Goal: Information Seeking & Learning: Learn about a topic

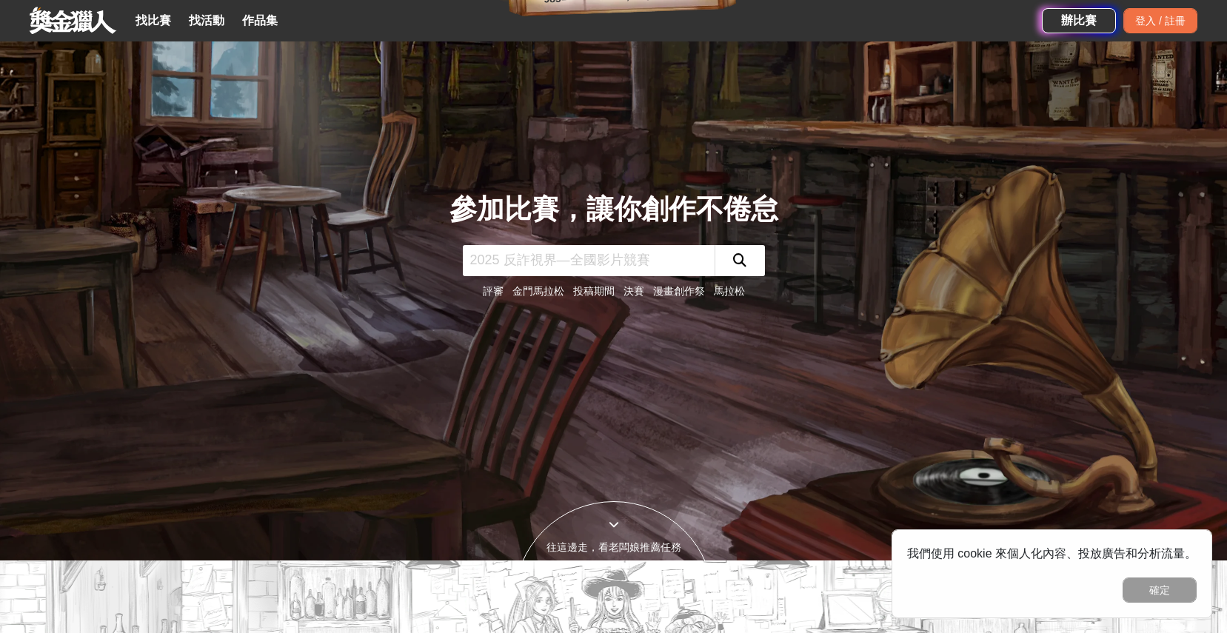
scroll to position [87, 0]
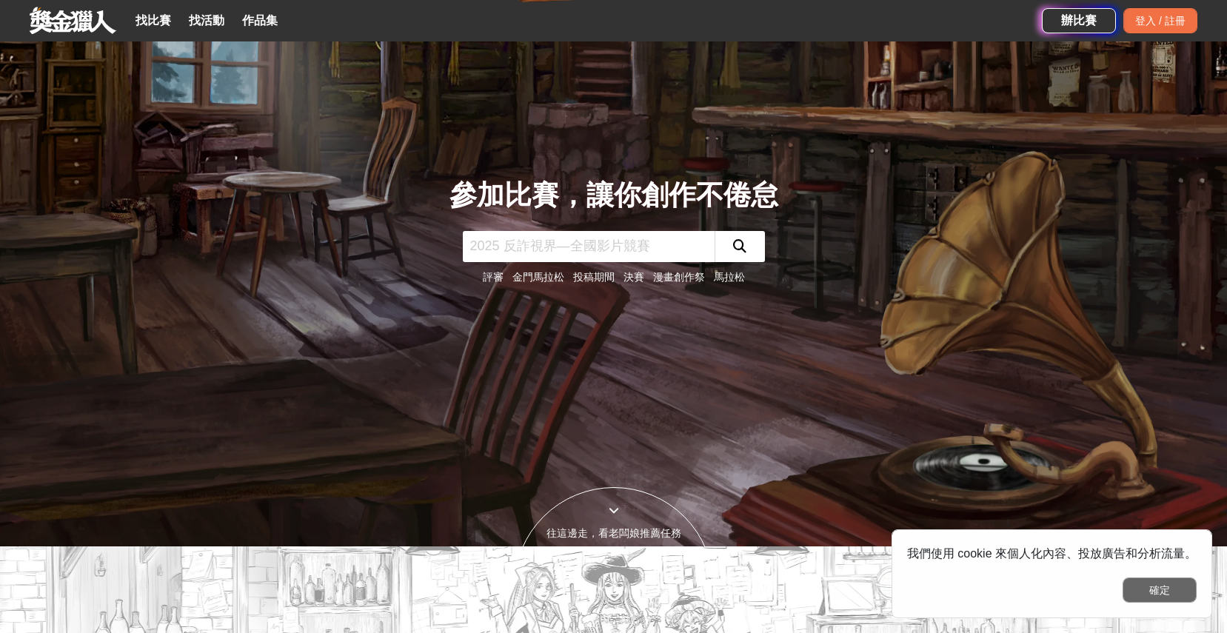
click at [1157, 585] on button "確定" at bounding box center [1159, 590] width 74 height 25
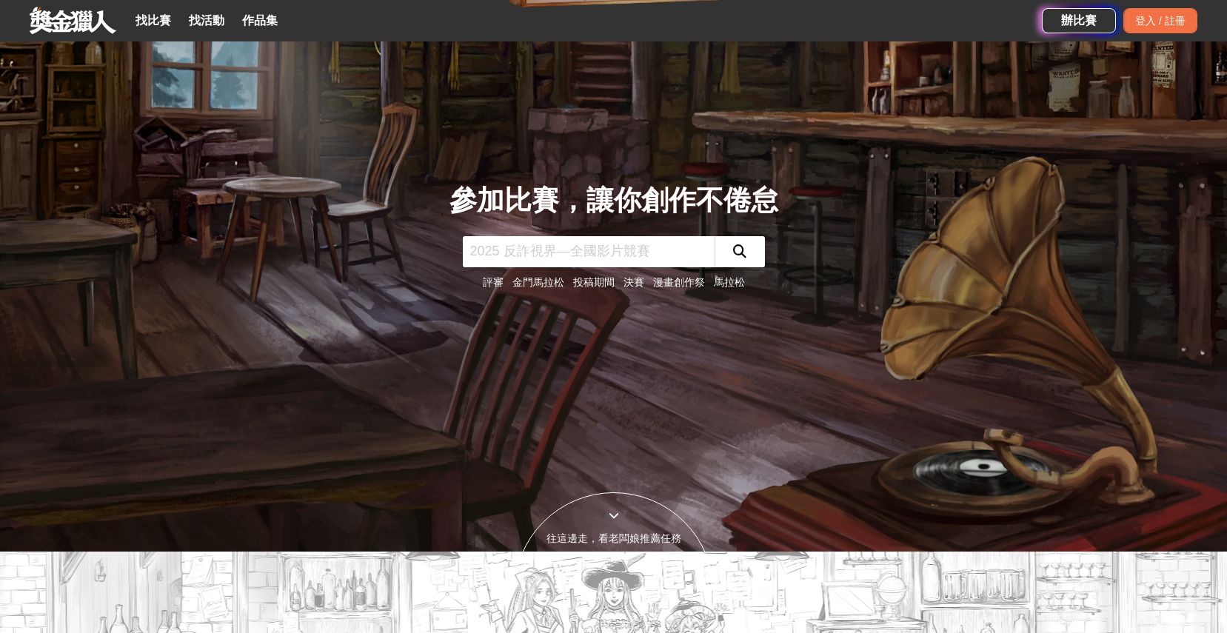
scroll to position [0, 0]
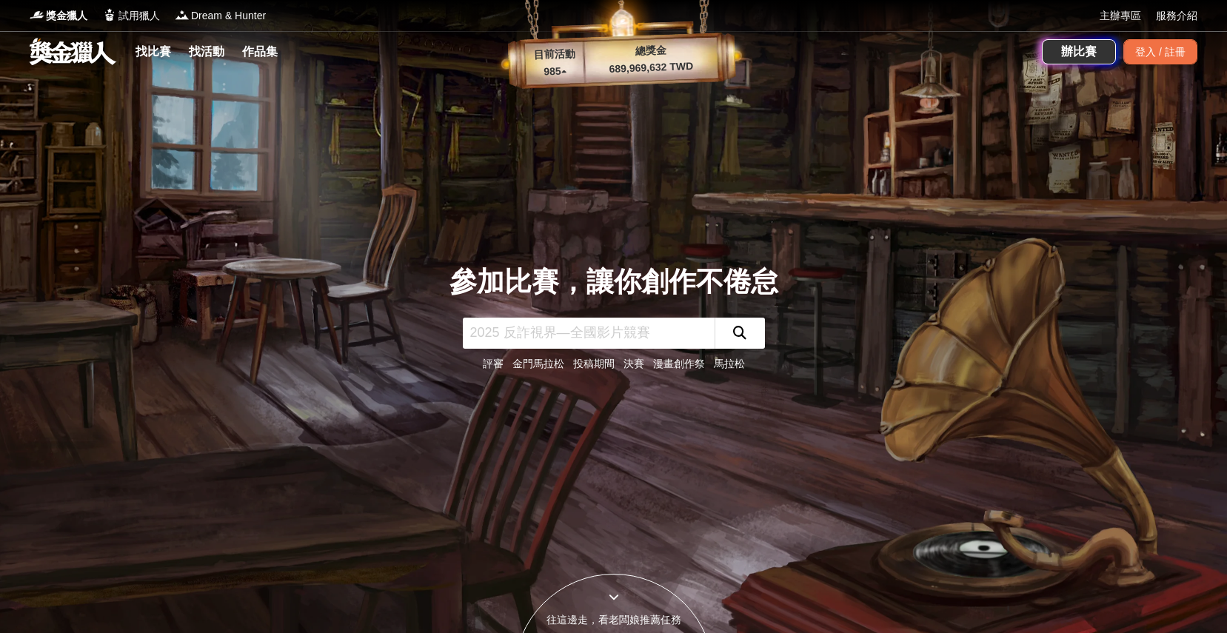
click at [540, 335] on input "text" at bounding box center [589, 333] width 252 height 31
type input "Ａ"
type input "ai"
click button "submit" at bounding box center [739, 333] width 50 height 31
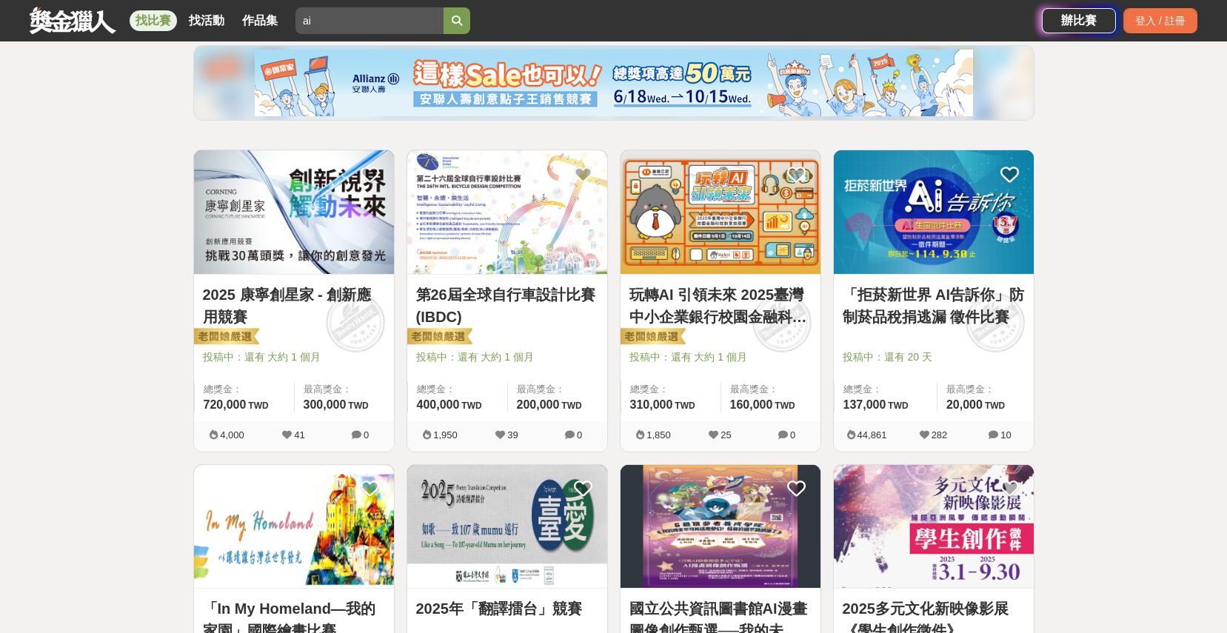
scroll to position [181, 0]
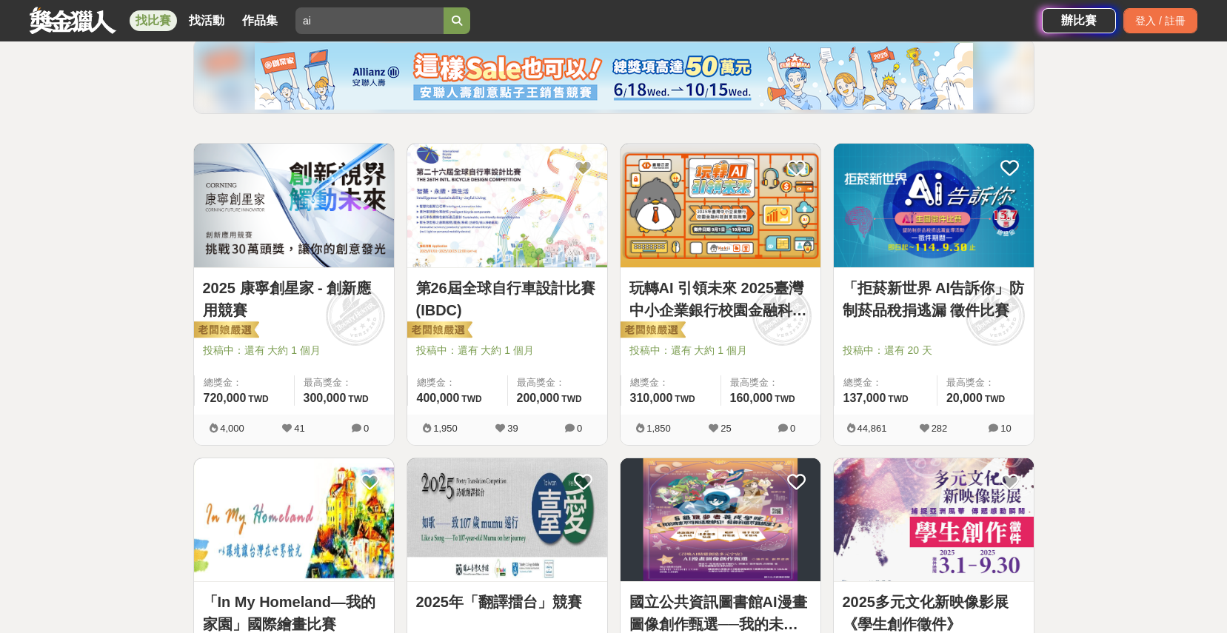
click at [986, 315] on link "「拒菸新世界 AI告訴你」防制菸品稅捐逃漏 徵件比賽" at bounding box center [934, 299] width 182 height 44
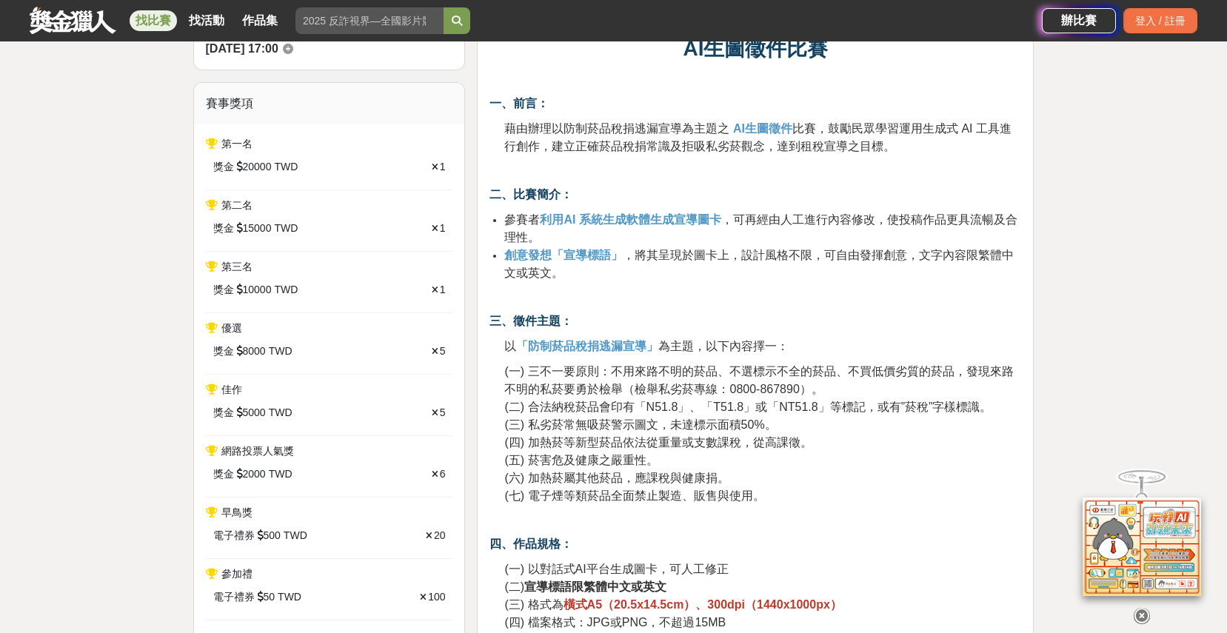
scroll to position [533, 0]
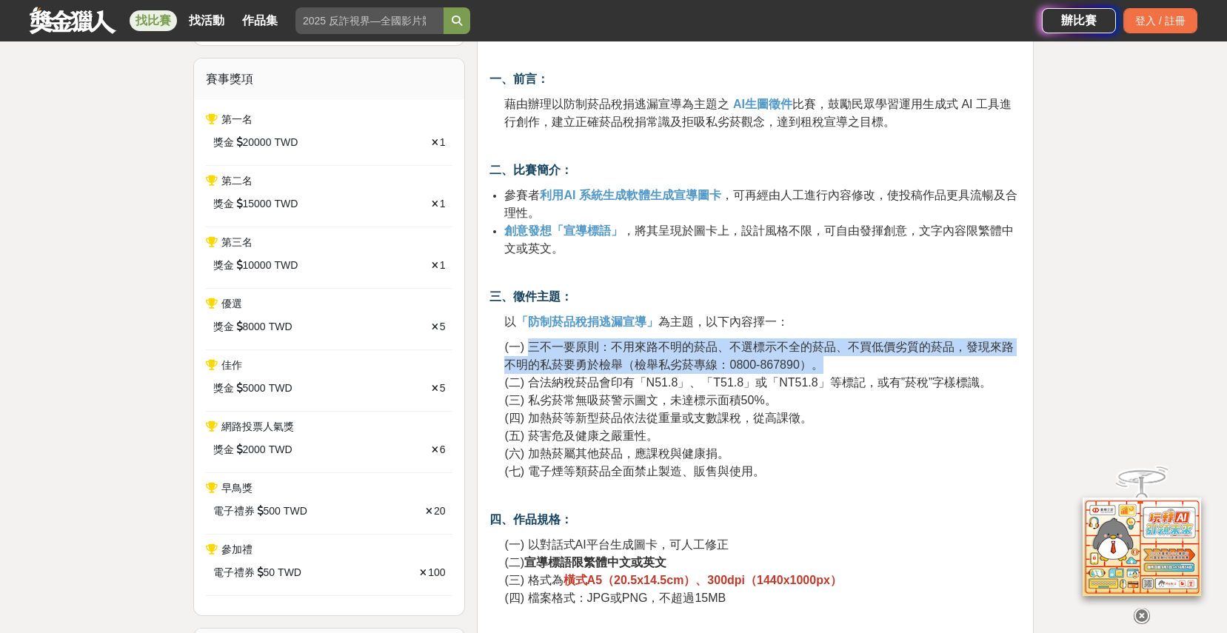
drag, startPoint x: 532, startPoint y: 347, endPoint x: 989, endPoint y: 361, distance: 457.8
click at [989, 361] on p "(一) 三不一要原則：不用來路不明的菸品、不選標示不全的菸品、不買低價劣質的菸品，發現來路不明的私菸要勇於檢舉（檢舉私劣菸專線：0800-867890）。 (…" at bounding box center [762, 409] width 517 height 142
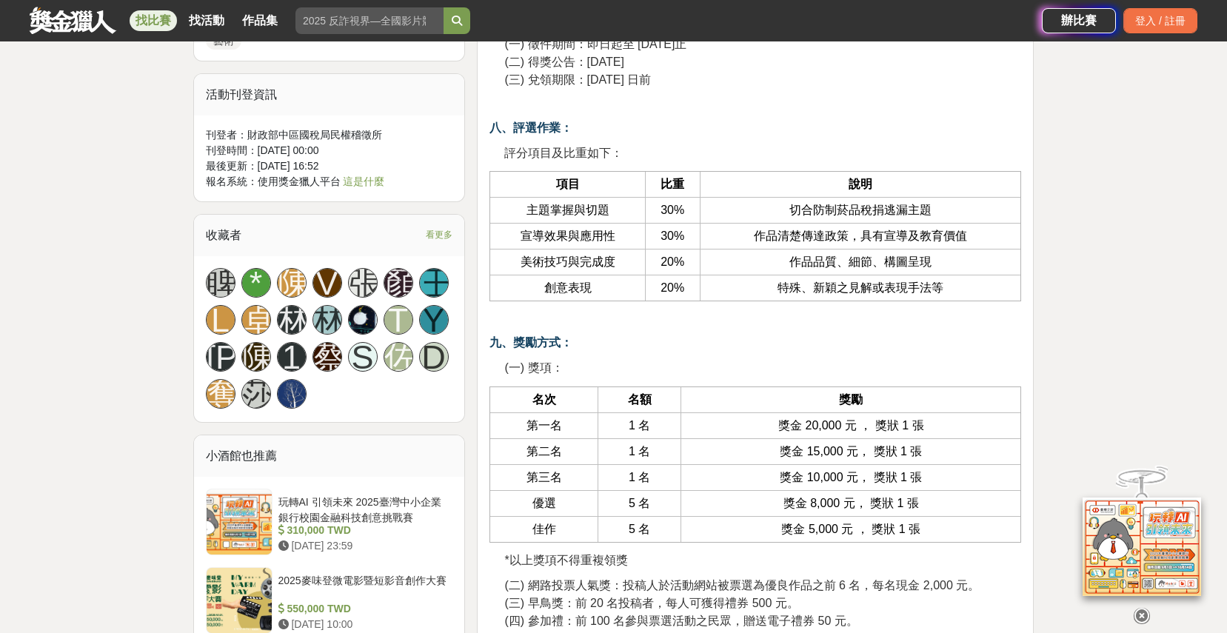
scroll to position [1412, 0]
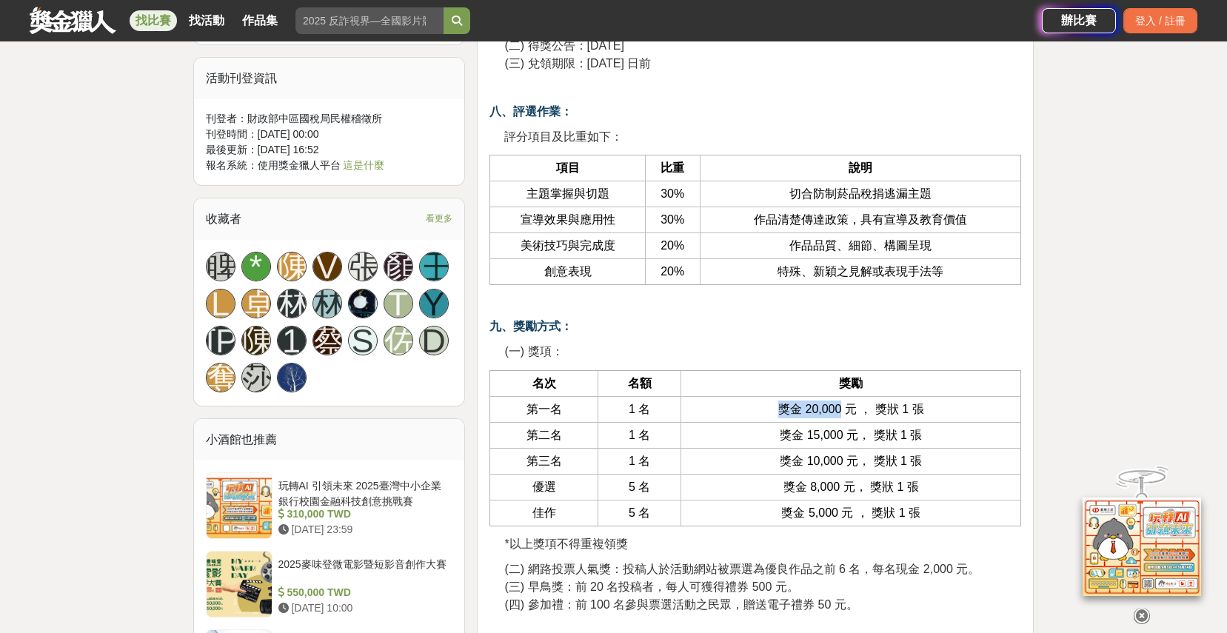
drag, startPoint x: 780, startPoint y: 411, endPoint x: 838, endPoint y: 412, distance: 58.5
click at [838, 412] on span "獎金 20,000 元 ， 獎狀 1 張" at bounding box center [851, 409] width 146 height 13
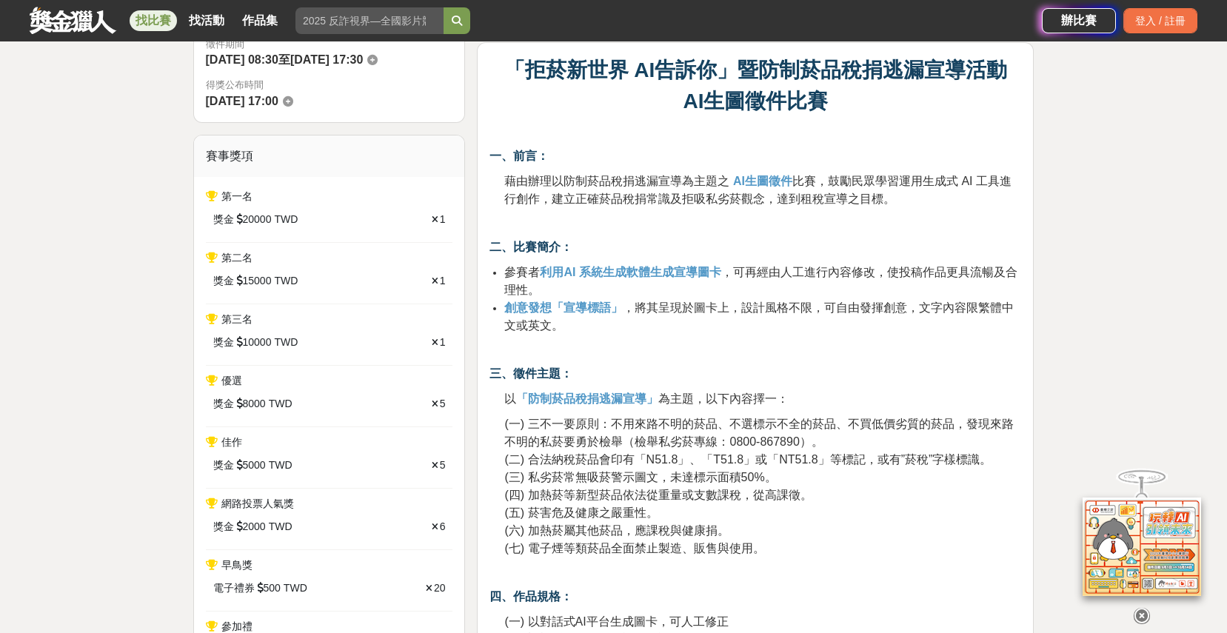
scroll to position [0, 0]
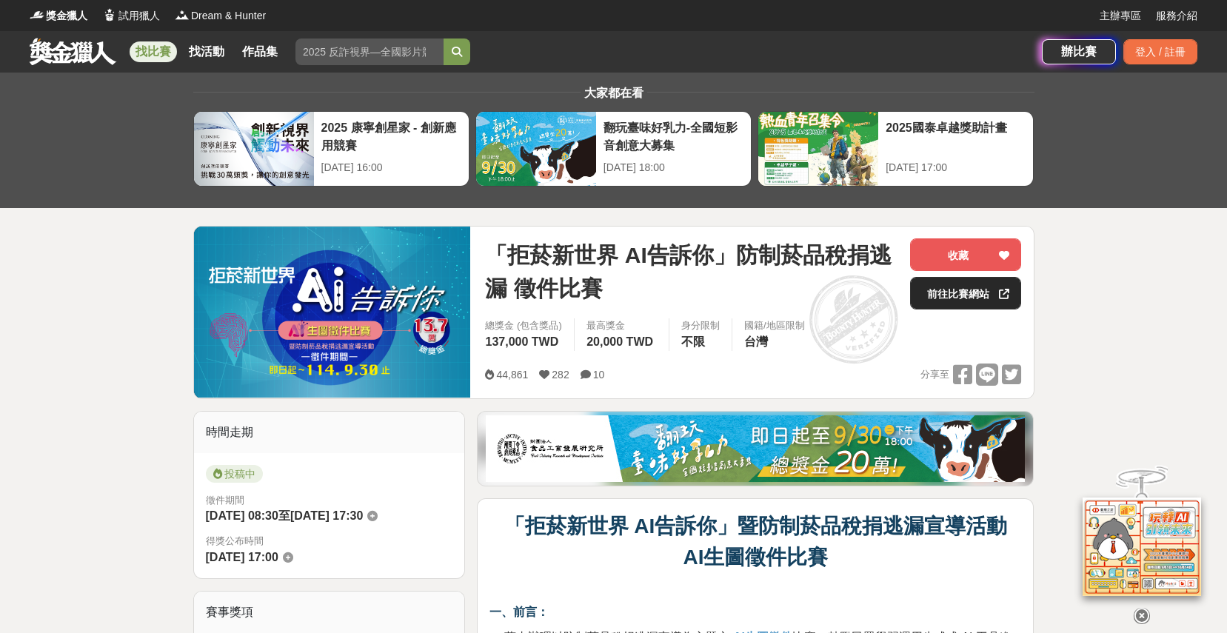
click at [956, 303] on link "前往比賽網站" at bounding box center [965, 293] width 111 height 33
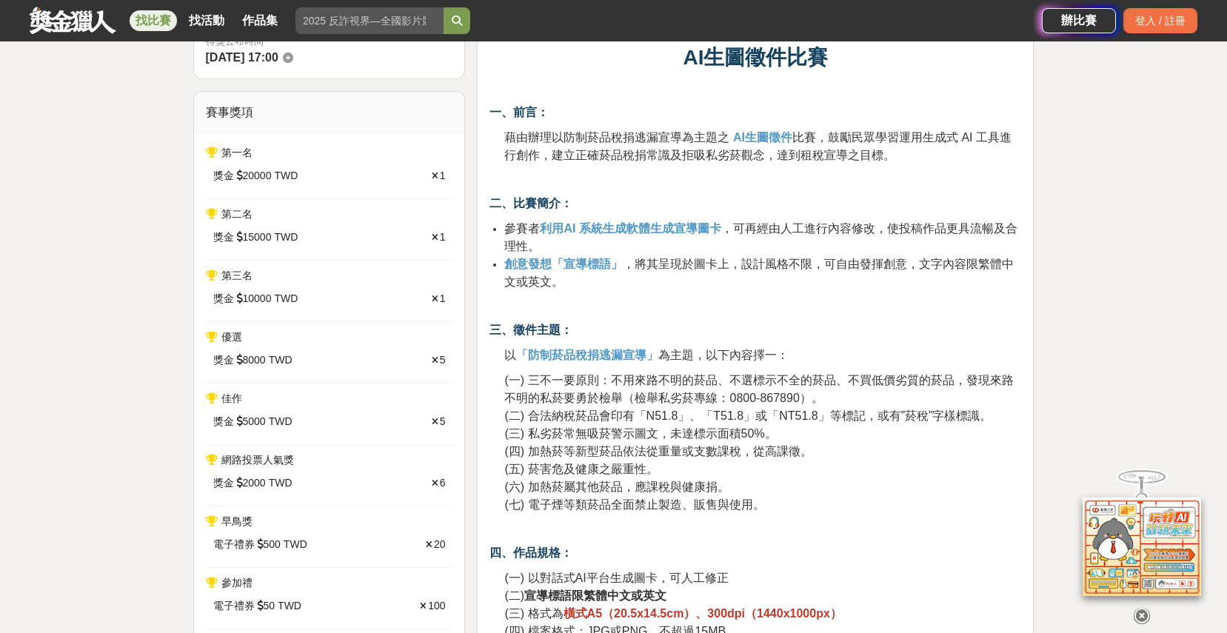
scroll to position [558, 0]
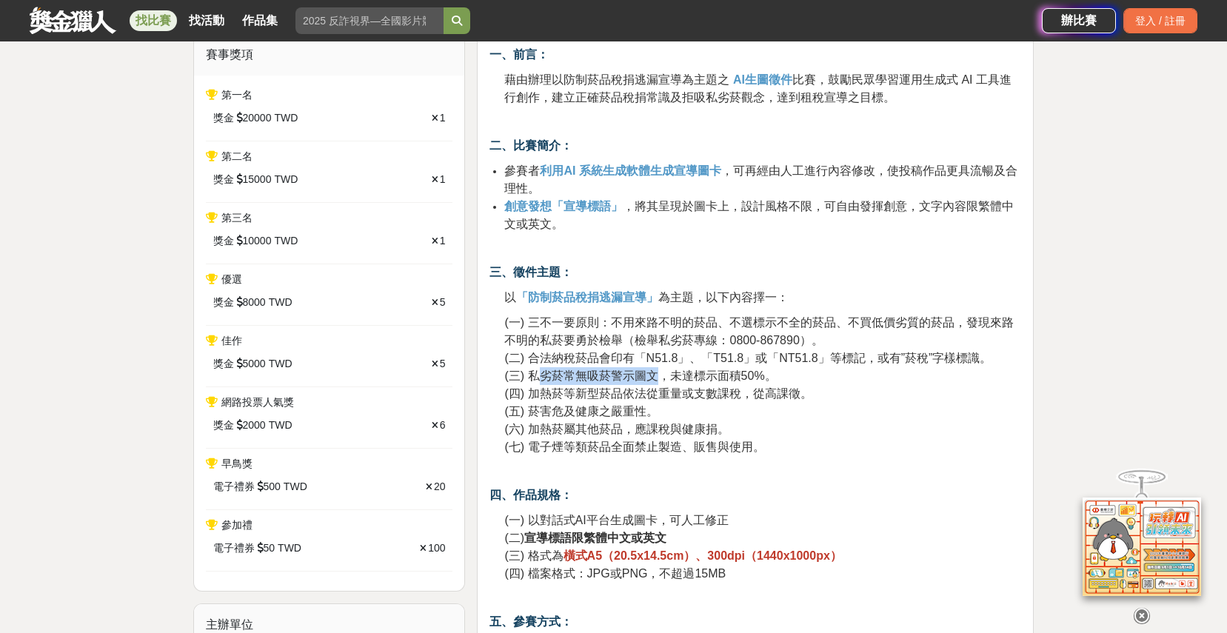
drag, startPoint x: 534, startPoint y: 380, endPoint x: 657, endPoint y: 381, distance: 123.7
click at [657, 381] on span "(三) 私劣菸常無吸菸警示圖文，未達標示面積50%。" at bounding box center [640, 375] width 272 height 13
click at [683, 380] on span "(三) 私劣菸常無吸菸警示圖文，未達標示面積50%。" at bounding box center [640, 375] width 272 height 13
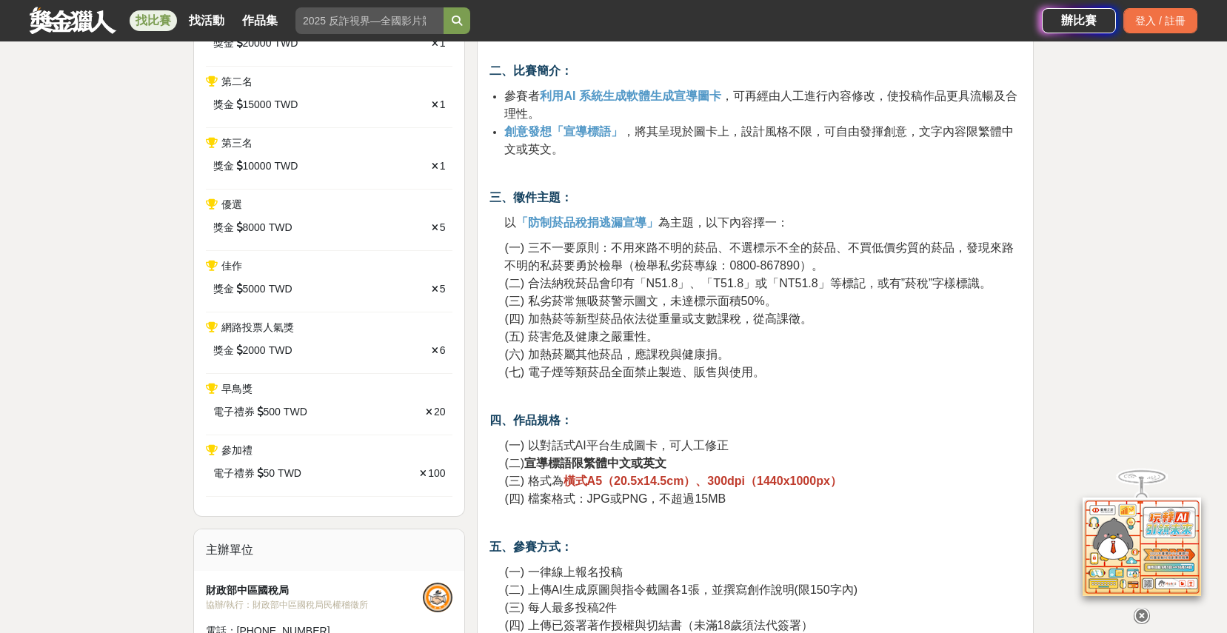
scroll to position [634, 0]
drag, startPoint x: 531, startPoint y: 374, endPoint x: 758, endPoint y: 374, distance: 227.3
click at [758, 374] on span "(七) 電子煙等類菸品全面禁止製造、販售與使用。" at bounding box center [634, 370] width 260 height 13
drag, startPoint x: 533, startPoint y: 352, endPoint x: 741, endPoint y: 353, distance: 208.1
click at [741, 353] on p "(一) 三不一要原則：不用來路不明的菸品、不選標示不全的菸品、不買低價劣質的菸品，發現來路不明的私菸要勇於檢舉（檢舉私劣菸專線：0800-867890）。 (…" at bounding box center [762, 309] width 517 height 142
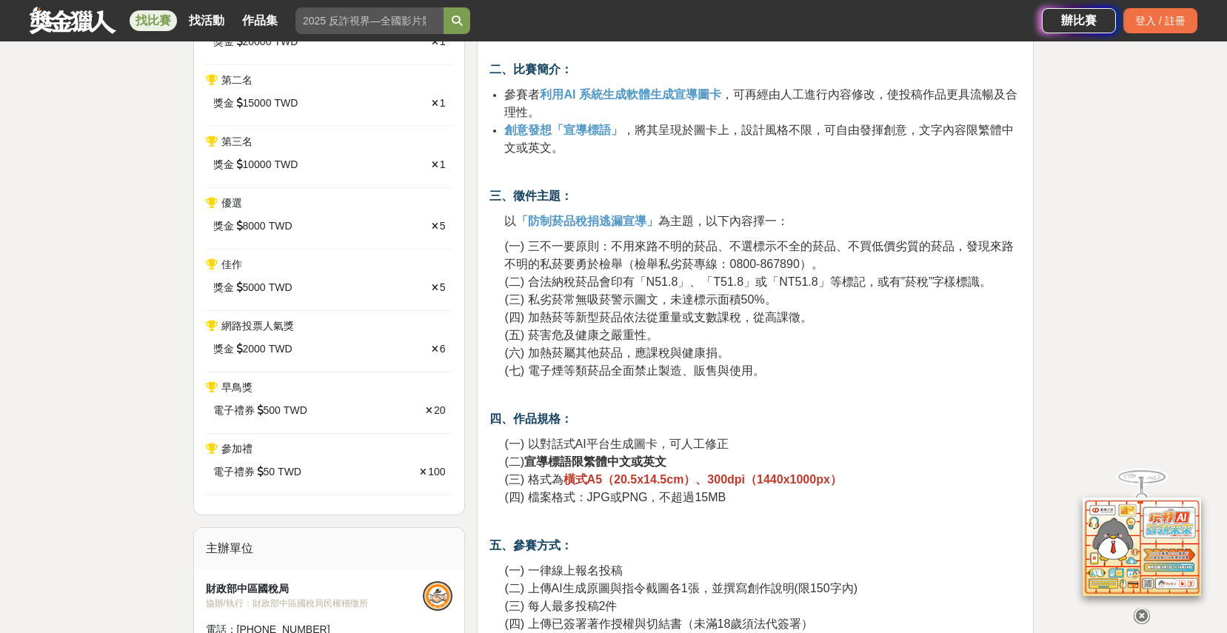
click at [740, 353] on p "(一) 三不一要原則：不用來路不明的菸品、不選標示不全的菸品、不買低價劣質的菸品，發現來路不明的私菸要勇於檢舉（檢舉私劣菸專線：0800-867890）。 (…" at bounding box center [762, 309] width 517 height 142
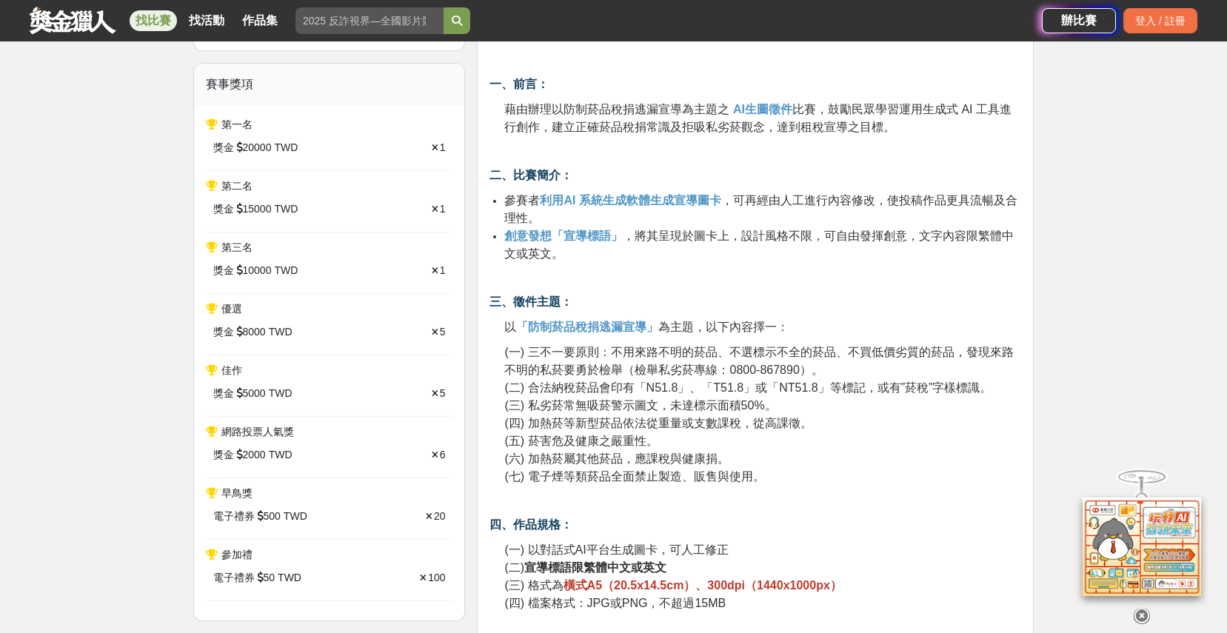
scroll to position [529, 0]
drag, startPoint x: 531, startPoint y: 444, endPoint x: 642, endPoint y: 439, distance: 111.2
click at [642, 439] on span "(五) 菸害危及健康之嚴重性。" at bounding box center [580, 440] width 153 height 13
drag, startPoint x: 535, startPoint y: 478, endPoint x: 767, endPoint y: 478, distance: 232.5
click at [767, 478] on p "(一) 三不一要原則：不用來路不明的菸品、不選標示不全的菸品、不買低價劣質的菸品，發現來路不明的私菸要勇於檢舉（檢舉私劣菸專線：0800-867890）。 (…" at bounding box center [762, 414] width 517 height 142
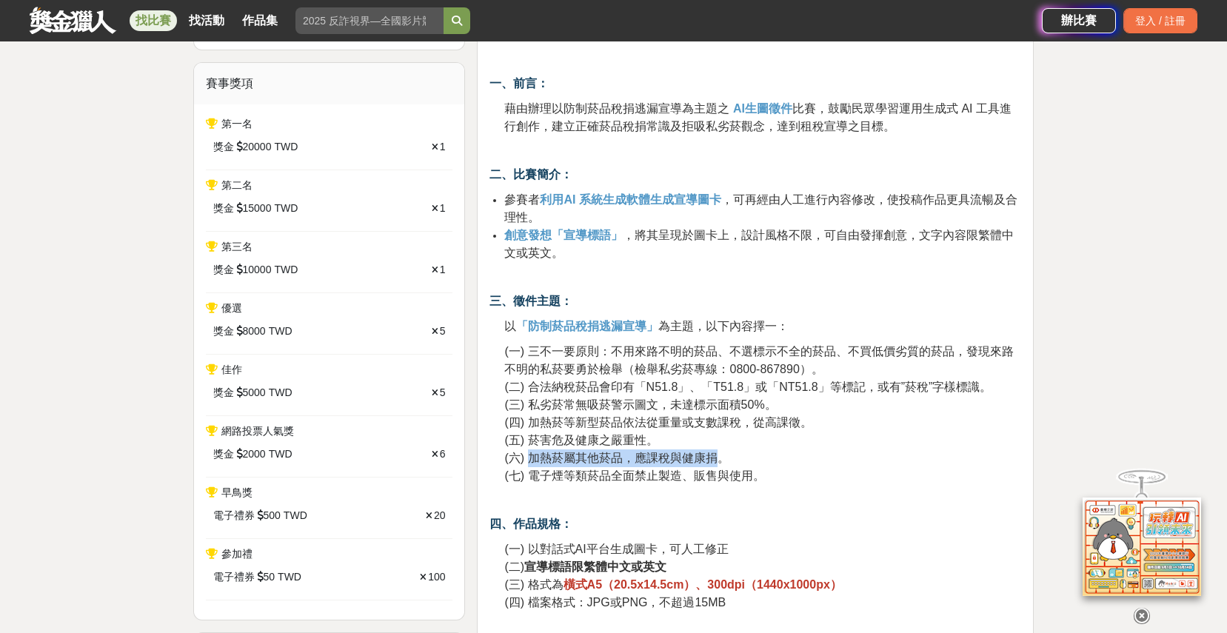
drag, startPoint x: 533, startPoint y: 463, endPoint x: 717, endPoint y: 460, distance: 183.7
click at [717, 460] on span "(六) 加熱菸屬其他菸品，應課稅與健康捐。" at bounding box center [616, 458] width 224 height 13
drag, startPoint x: 531, startPoint y: 443, endPoint x: 653, endPoint y: 433, distance: 122.6
click at [653, 433] on p "(一) 三不一要原則：不用來路不明的菸品、不選標示不全的菸品、不買低價劣質的菸品，發現來路不明的私菸要勇於檢舉（檢舉私劣菸專線：0800-867890）。 (…" at bounding box center [762, 414] width 517 height 142
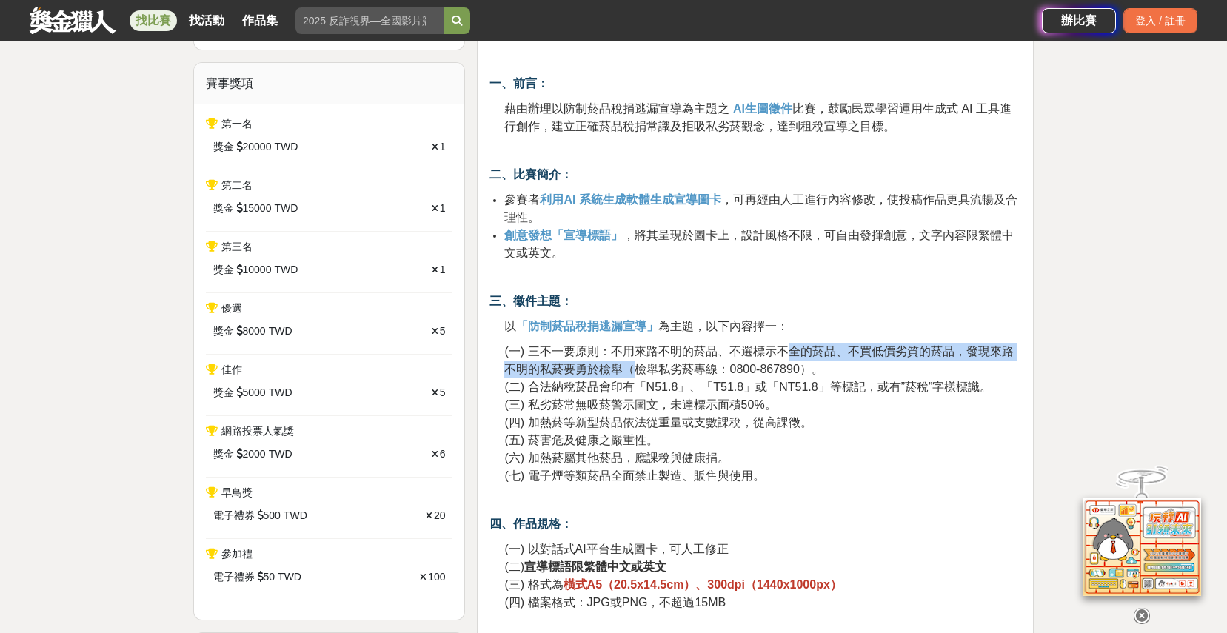
drag, startPoint x: 638, startPoint y: 372, endPoint x: 786, endPoint y: 359, distance: 147.9
click at [786, 359] on p "(一) 三不一要原則：不用來路不明的菸品、不選標示不全的菸品、不買低價劣質的菸品，發現來路不明的私菸要勇於檢舉（檢舉私劣菸專線：0800-867890）。 (…" at bounding box center [762, 414] width 517 height 142
click at [770, 369] on span "(一) 三不一要原則：不用來路不明的菸品、不選標示不全的菸品、不買低價劣質的菸品，發現來路不明的私菸要勇於檢舉（檢舉私劣菸專線：0800-867890）。" at bounding box center [758, 360] width 509 height 30
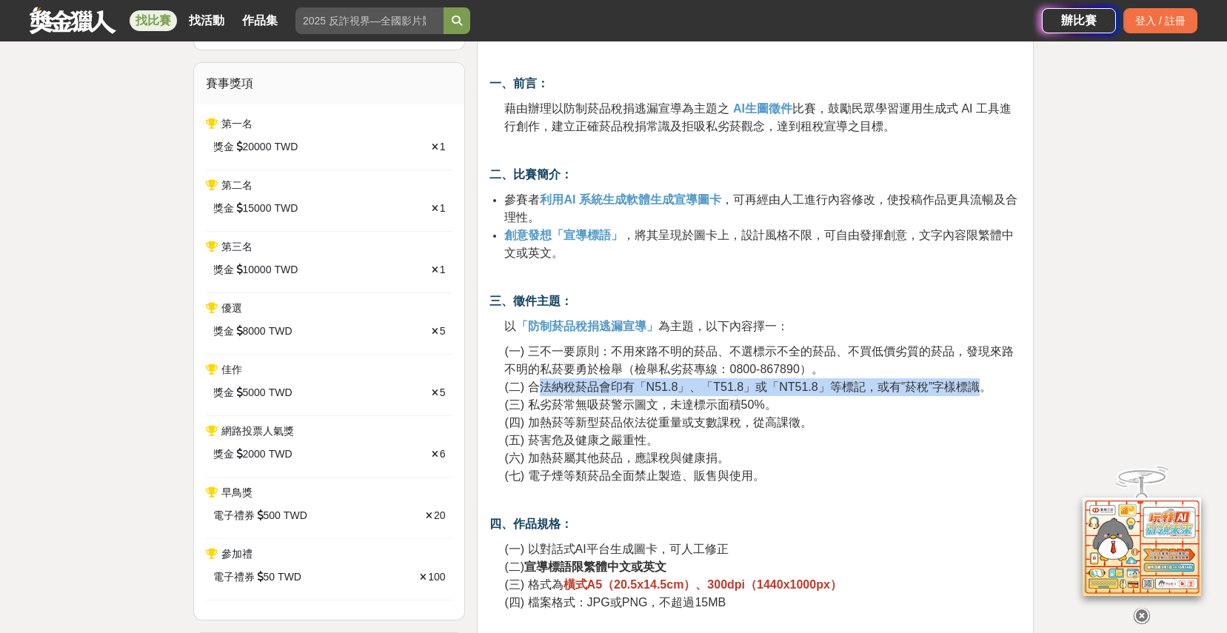
drag, startPoint x: 535, startPoint y: 389, endPoint x: 970, endPoint y: 385, distance: 435.4
click at [969, 385] on span "(二) 合法納稅菸品會印有「N51.8」、「T51.8」或「NT51.8」等標記，或有”菸稅”字樣標識。" at bounding box center [747, 387] width 487 height 13
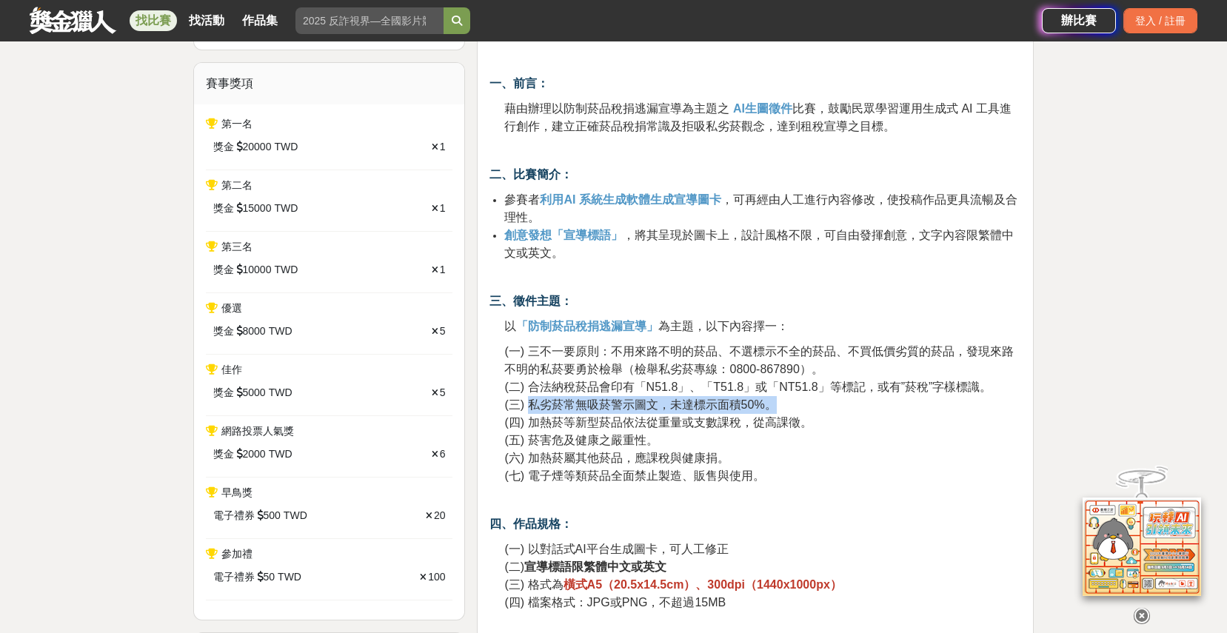
drag, startPoint x: 532, startPoint y: 412, endPoint x: 777, endPoint y: 399, distance: 246.1
click at [777, 399] on p "(一) 三不一要原則：不用來路不明的菸品、不選標示不全的菸品、不買低價劣質的菸品，發現來路不明的私菸要勇於檢舉（檢舉私劣菸專線：0800-867890）。 (…" at bounding box center [762, 414] width 517 height 142
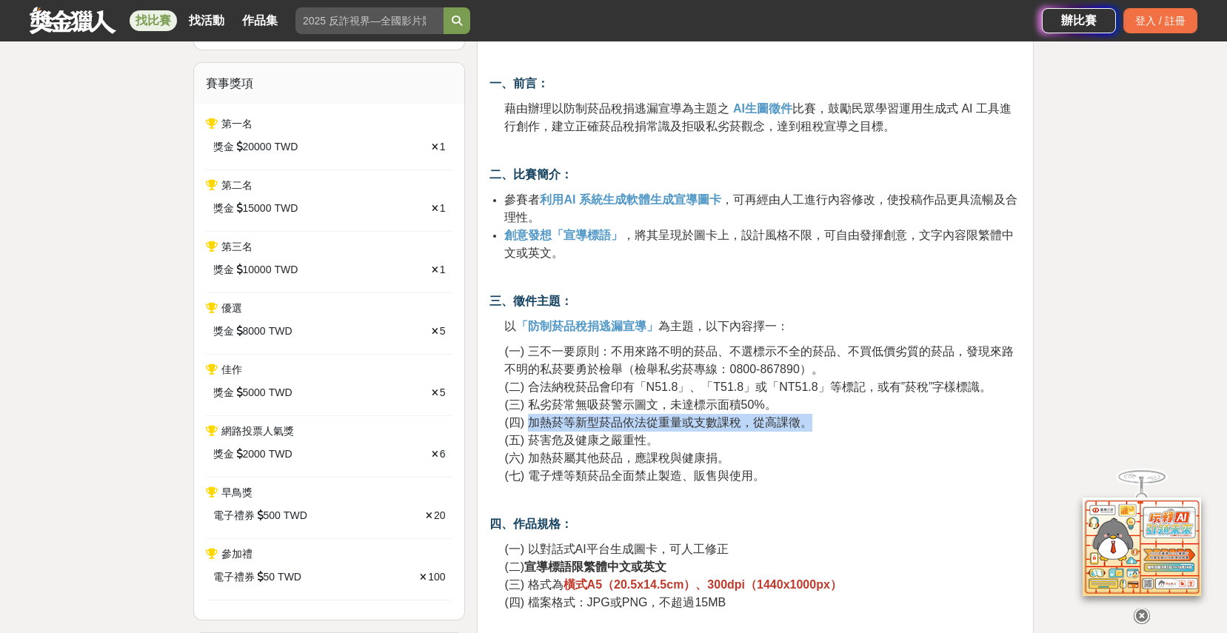
drag, startPoint x: 533, startPoint y: 426, endPoint x: 812, endPoint y: 418, distance: 279.3
click at [812, 418] on p "(一) 三不一要原則：不用來路不明的菸品、不選標示不全的菸品、不買低價劣質的菸品，發現來路不明的私菸要勇於檢舉（檢舉私劣菸專線：0800-867890）。 (…" at bounding box center [762, 414] width 517 height 142
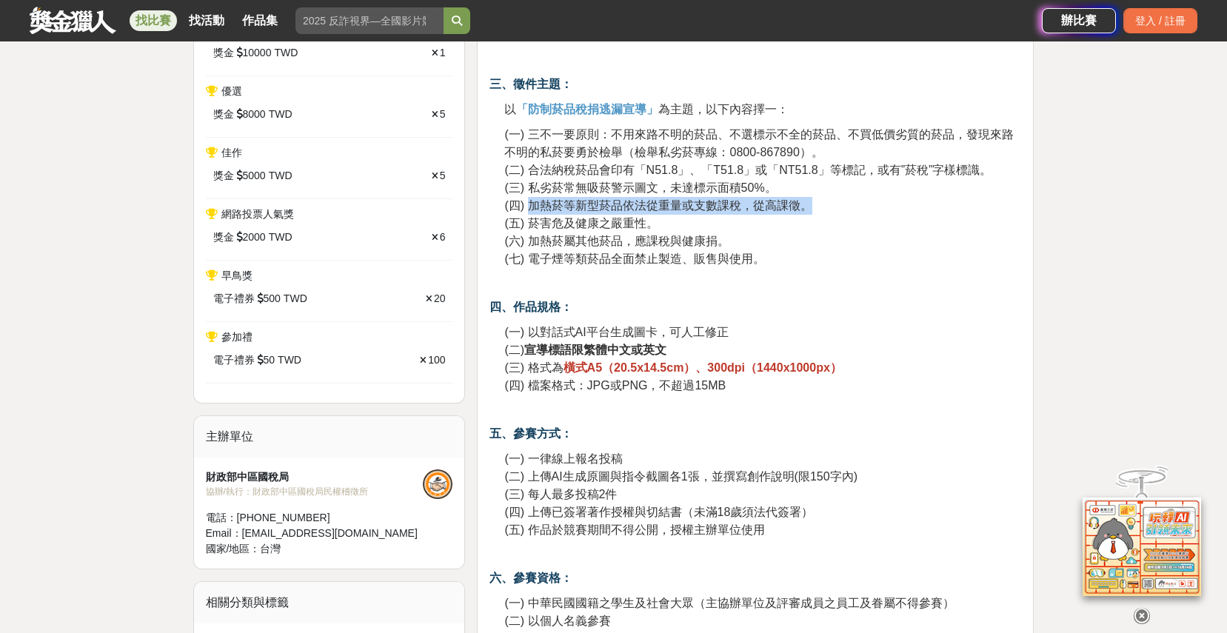
scroll to position [1041, 0]
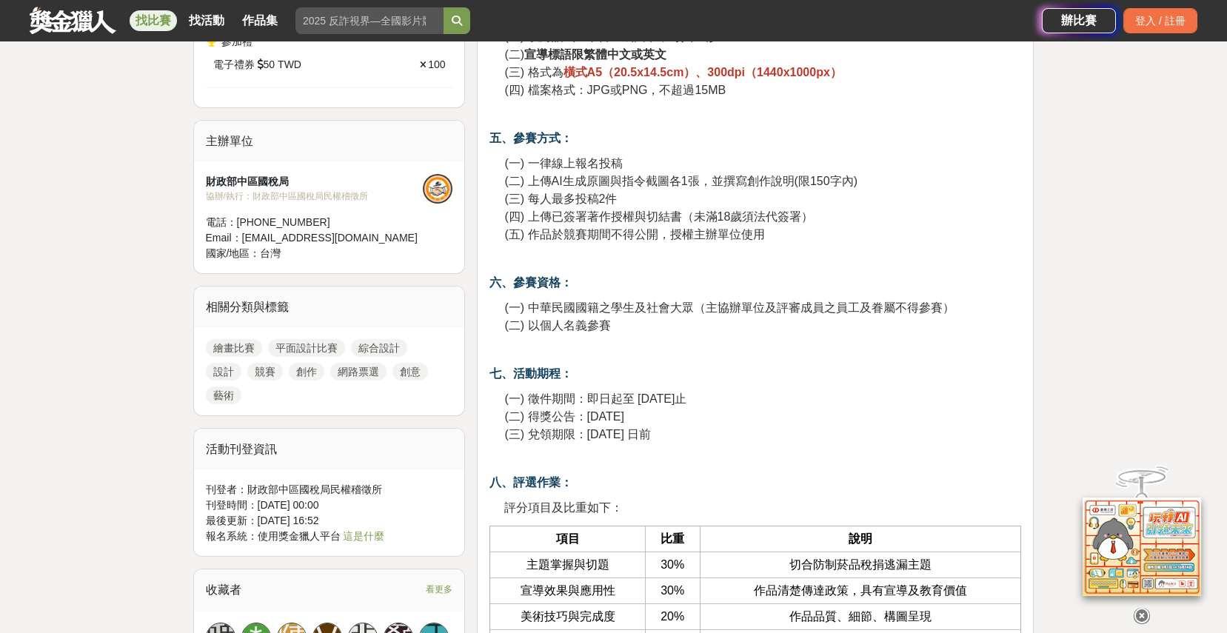
drag, startPoint x: 594, startPoint y: 436, endPoint x: 736, endPoint y: 433, distance: 142.2
click at [736, 433] on p "(一) 徵件期間：即日起至 114 年 9 月 30 日止 (二) 得獎公告：114 年 10 月 27 日 (三) 兌領期限：114 年 11 月 25 日前" at bounding box center [762, 416] width 517 height 53
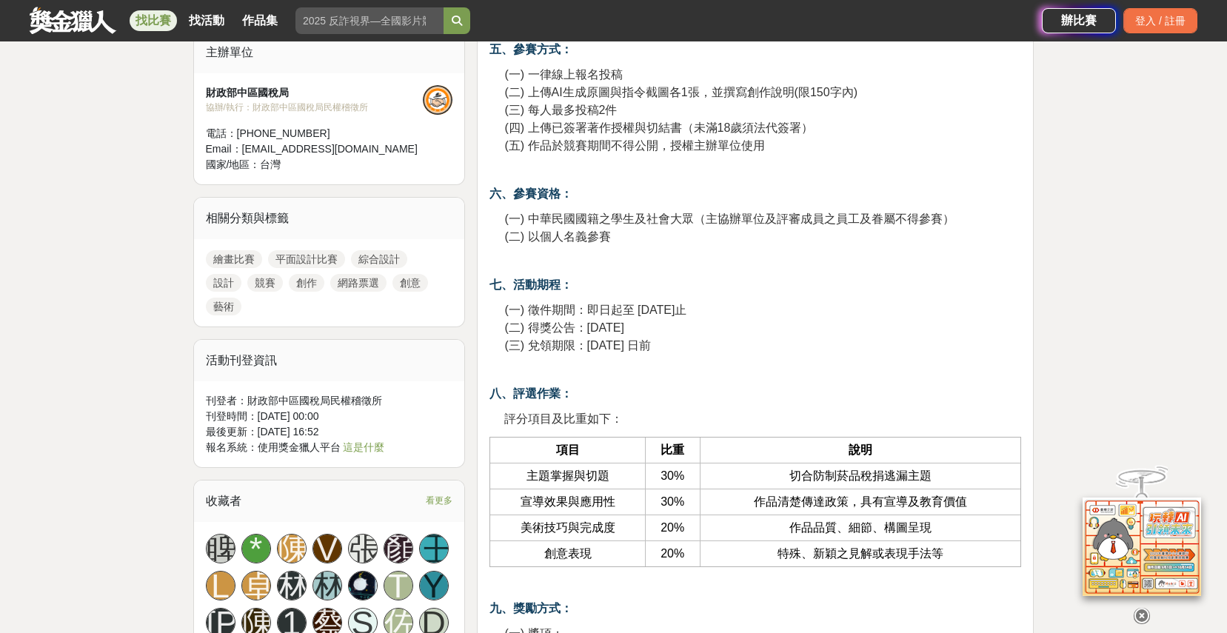
scroll to position [1286, 0]
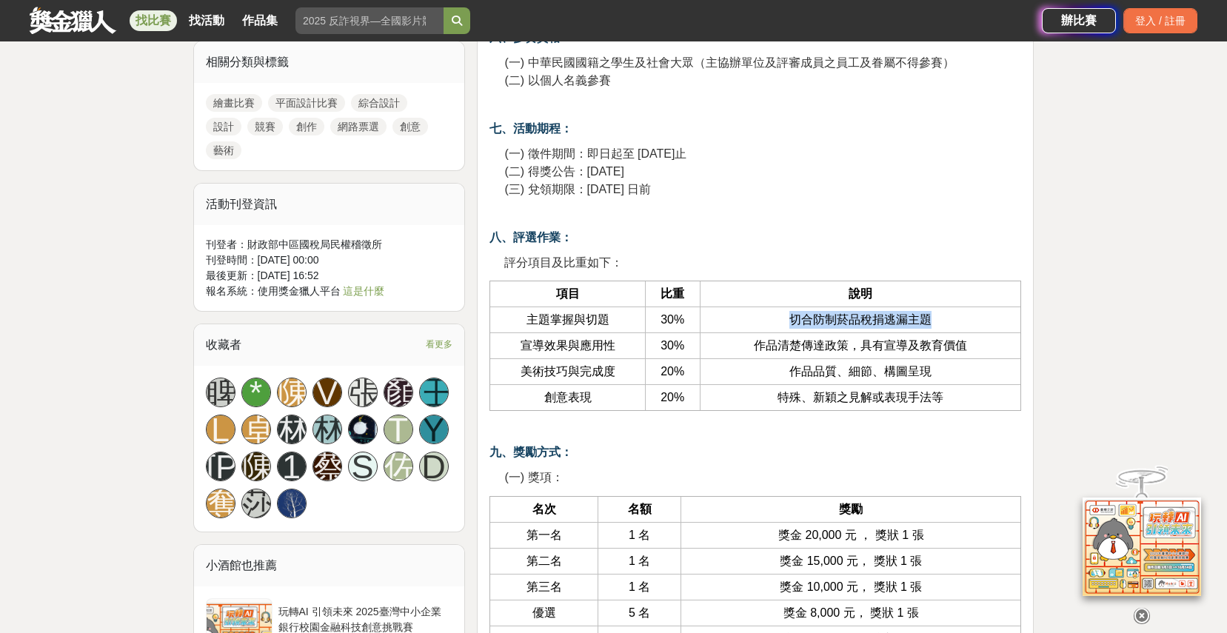
drag, startPoint x: 790, startPoint y: 324, endPoint x: 943, endPoint y: 322, distance: 153.3
click at [943, 322] on td "切合防制菸品稅捐逃漏主題" at bounding box center [860, 320] width 321 height 26
drag, startPoint x: 761, startPoint y: 348, endPoint x: 976, endPoint y: 353, distance: 214.8
click at [976, 353] on td "作品清楚傳達政策，具有宣導及教育價值" at bounding box center [860, 346] width 321 height 26
drag, startPoint x: 794, startPoint y: 375, endPoint x: 984, endPoint y: 377, distance: 189.5
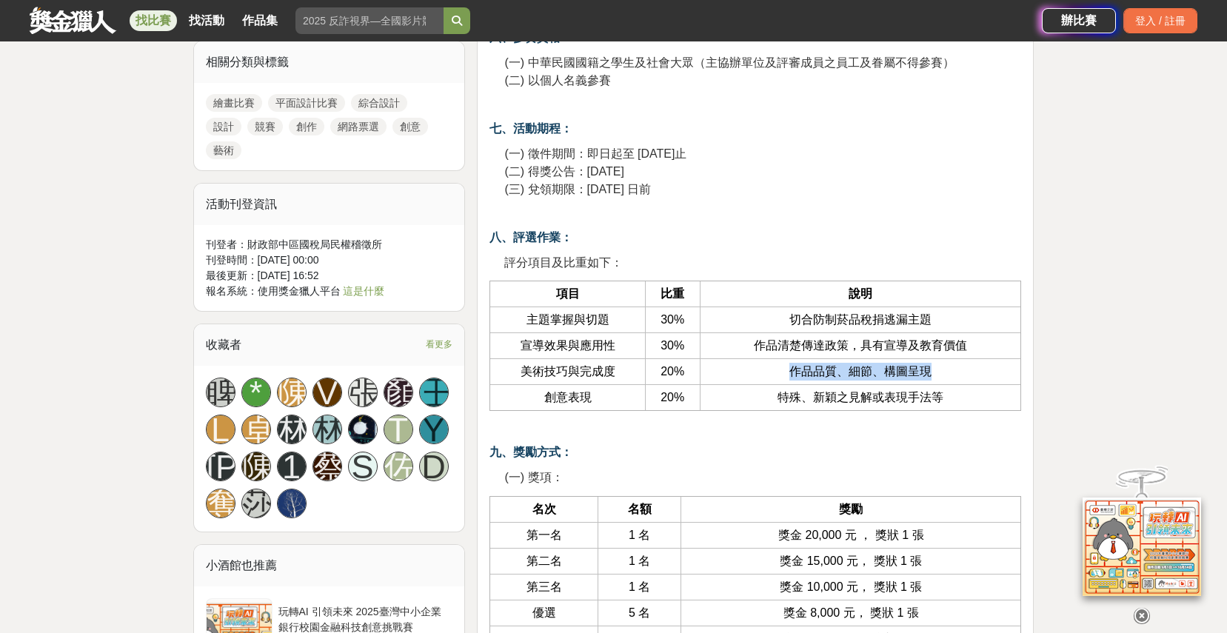
click at [984, 377] on td "作品品質、細節、構圖呈現" at bounding box center [860, 372] width 321 height 26
drag, startPoint x: 771, startPoint y: 399, endPoint x: 968, endPoint y: 400, distance: 197.7
click at [968, 400] on td "特殊、新穎之見解或表現手法等" at bounding box center [860, 398] width 321 height 26
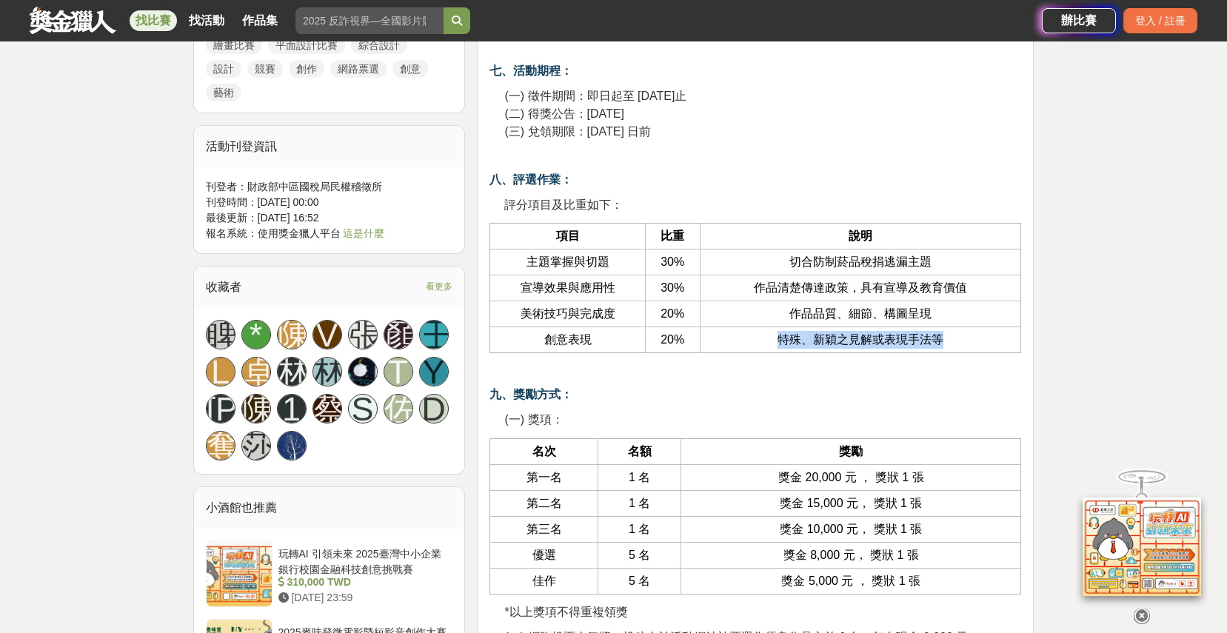
scroll to position [1459, 0]
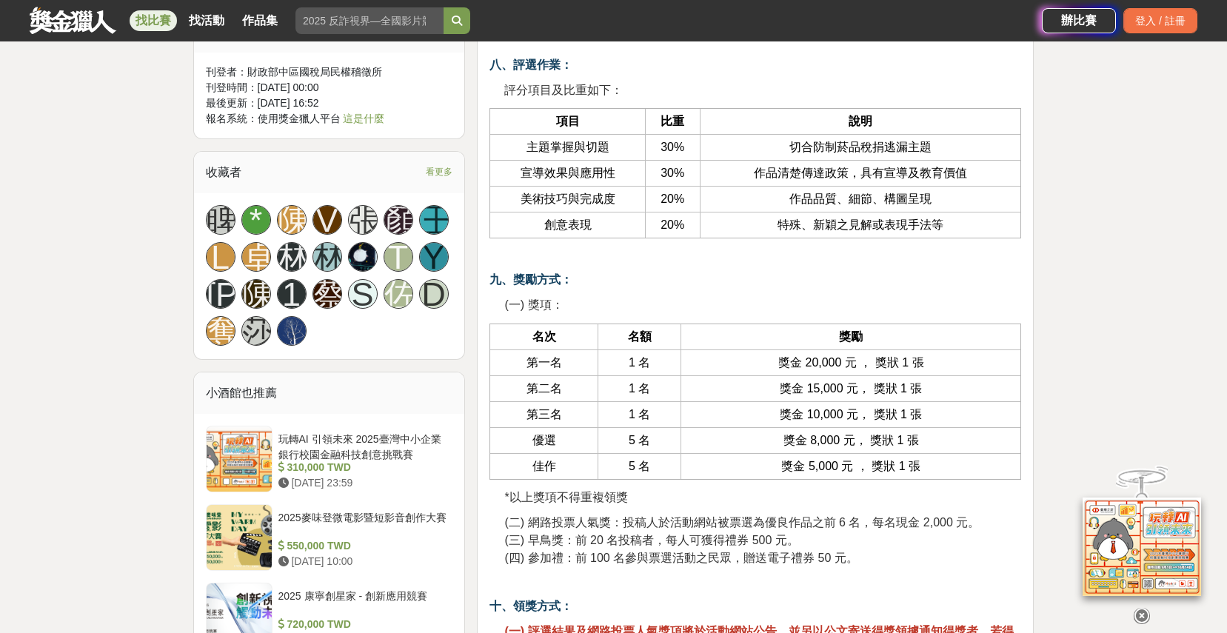
click at [719, 379] on td "獎金 15,000 元， 獎狀 1 張" at bounding box center [851, 388] width 340 height 26
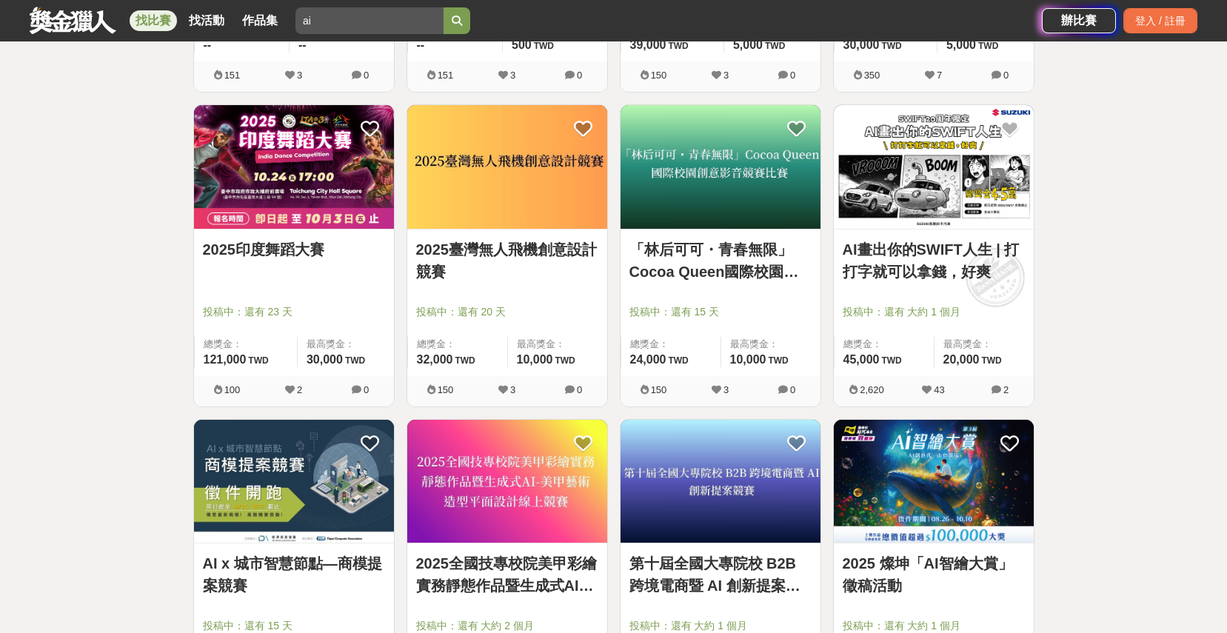
scroll to position [1345, 0]
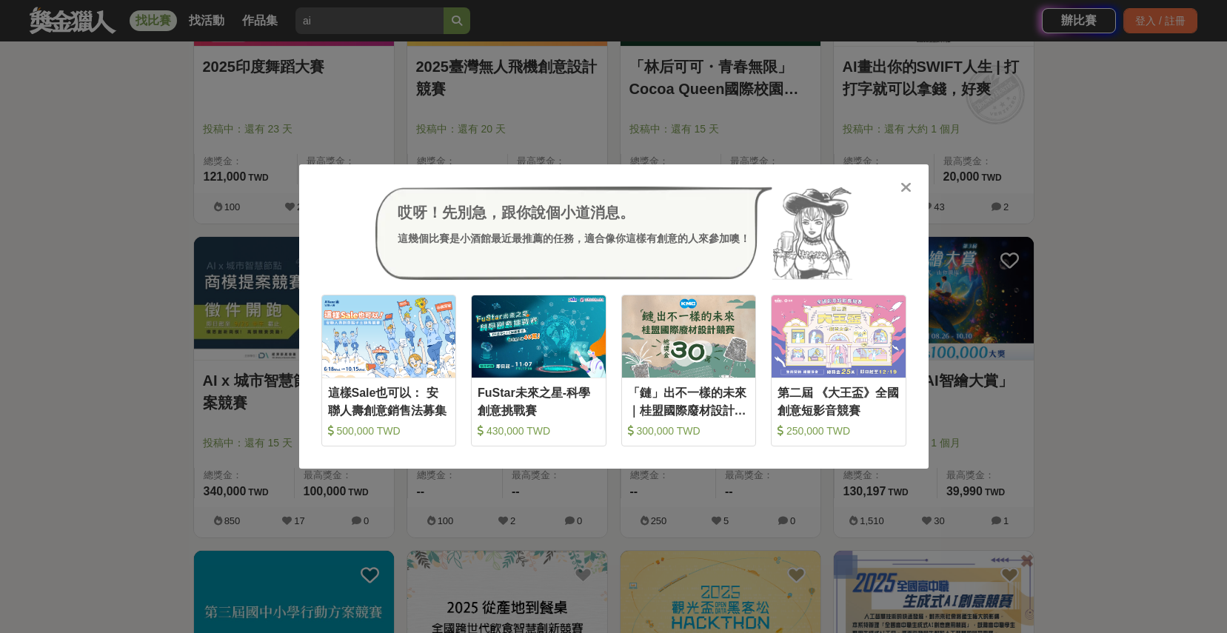
click at [903, 184] on icon at bounding box center [905, 187] width 11 height 15
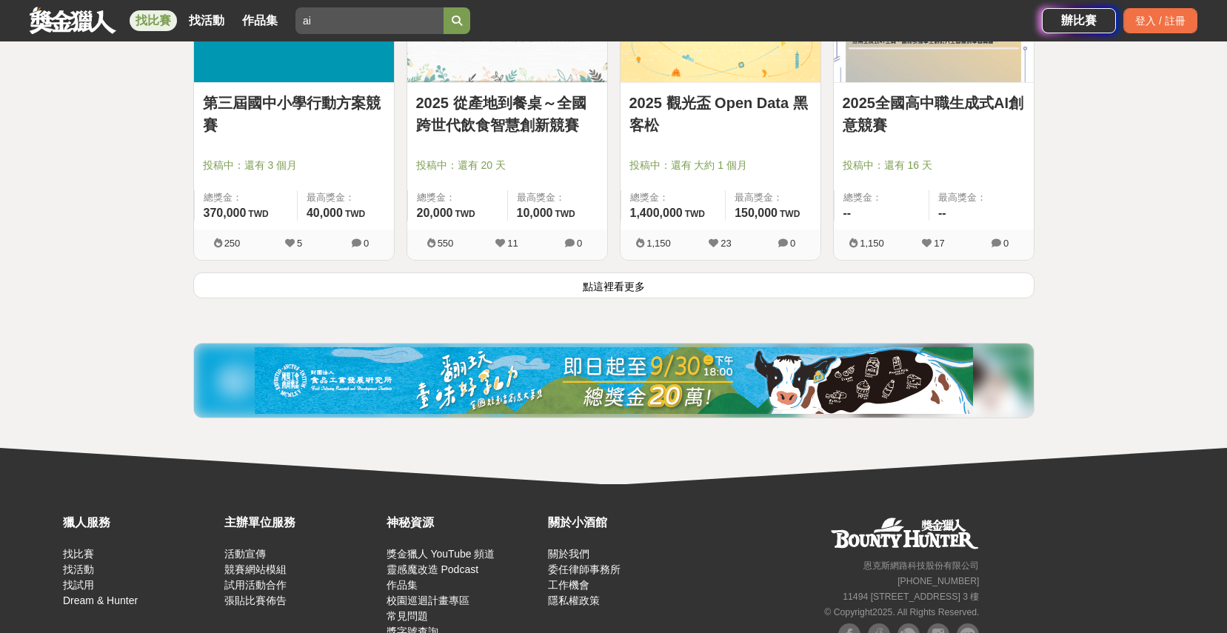
scroll to position [1996, 0]
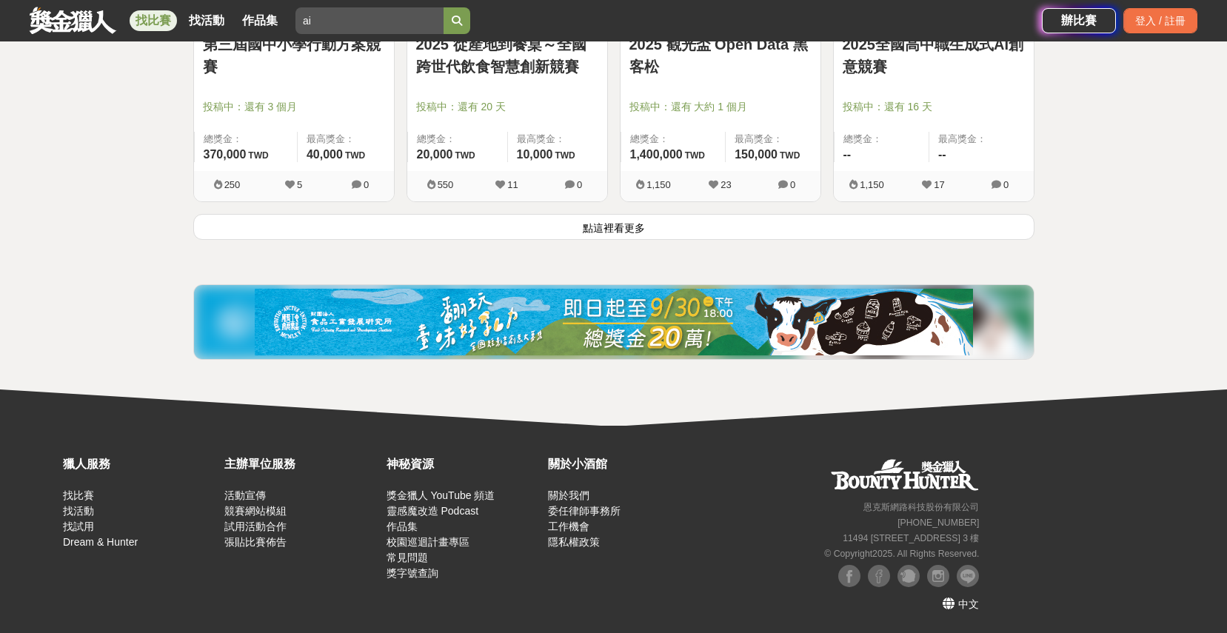
click at [625, 227] on button "點這裡看更多" at bounding box center [613, 227] width 841 height 26
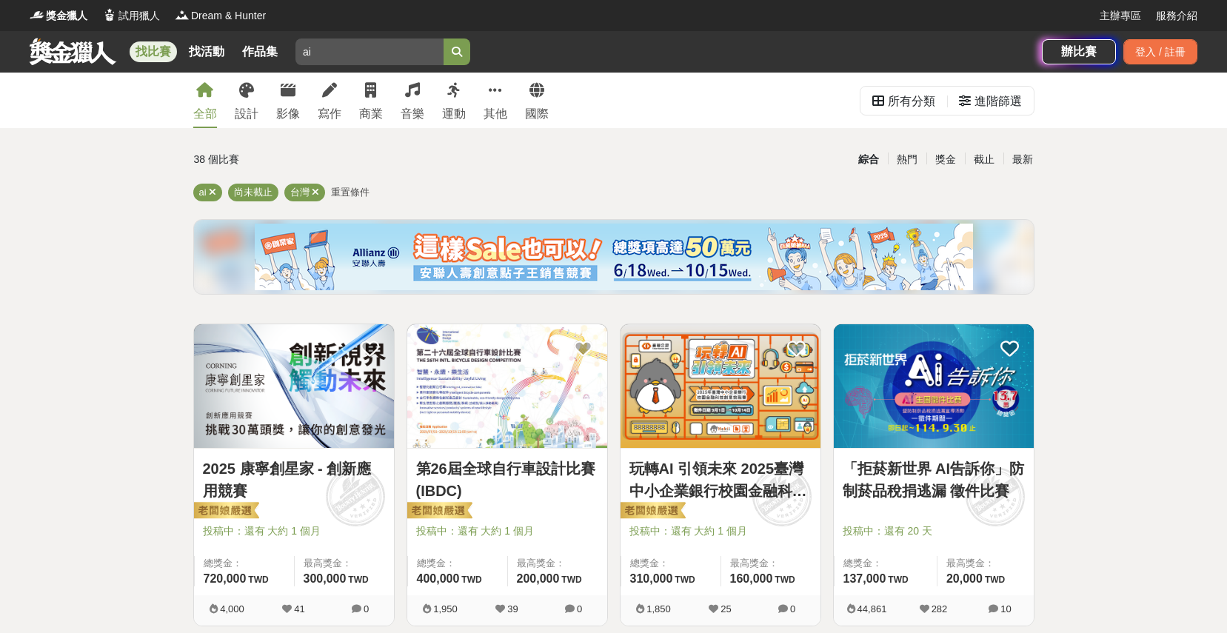
click at [162, 44] on link "找比賽" at bounding box center [153, 51] width 47 height 21
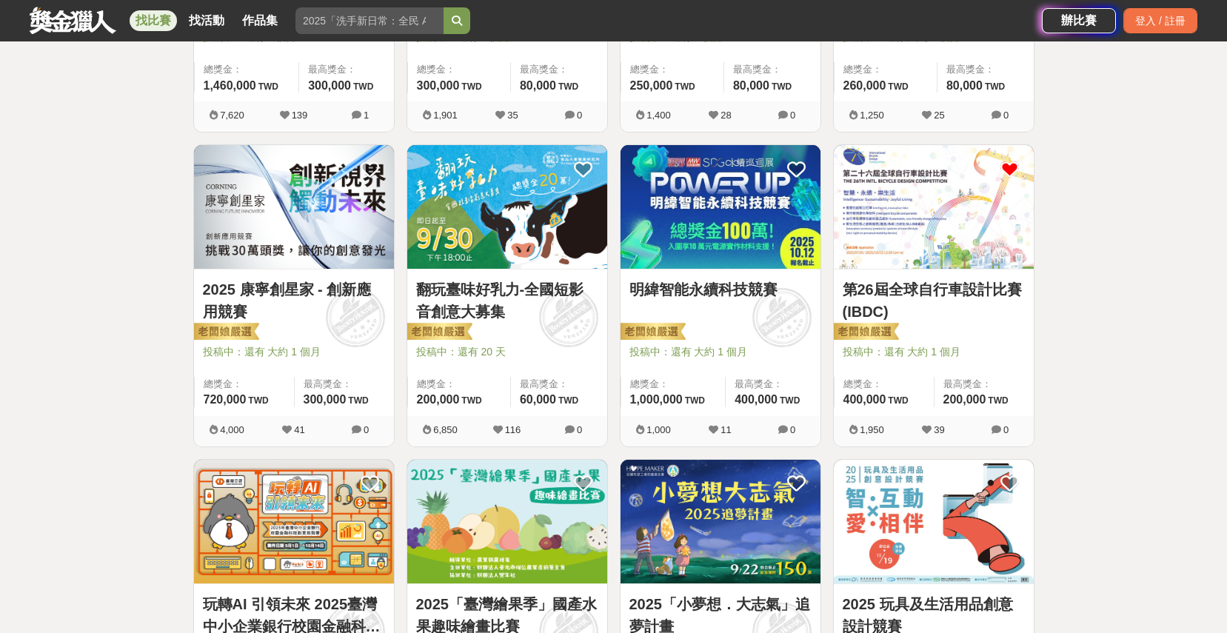
scroll to position [686, 0]
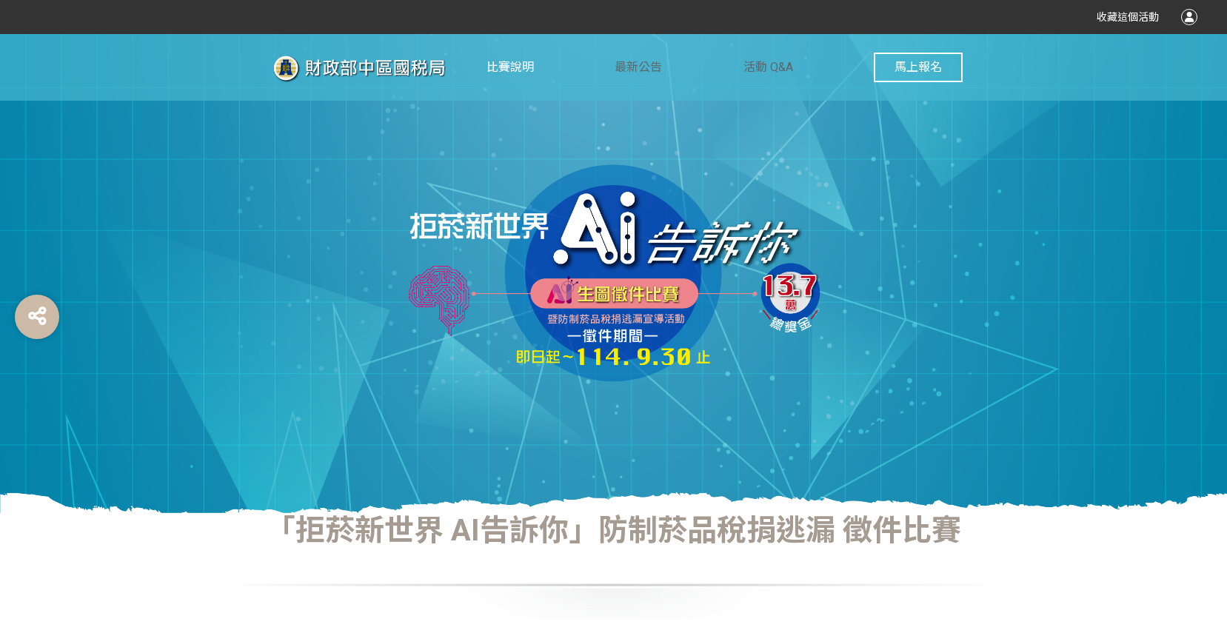
click at [514, 62] on span "比賽說明" at bounding box center [509, 67] width 47 height 14
click at [643, 71] on span "最新公告" at bounding box center [638, 67] width 47 height 14
click at [784, 71] on span "活動 Q&A" at bounding box center [768, 67] width 50 height 14
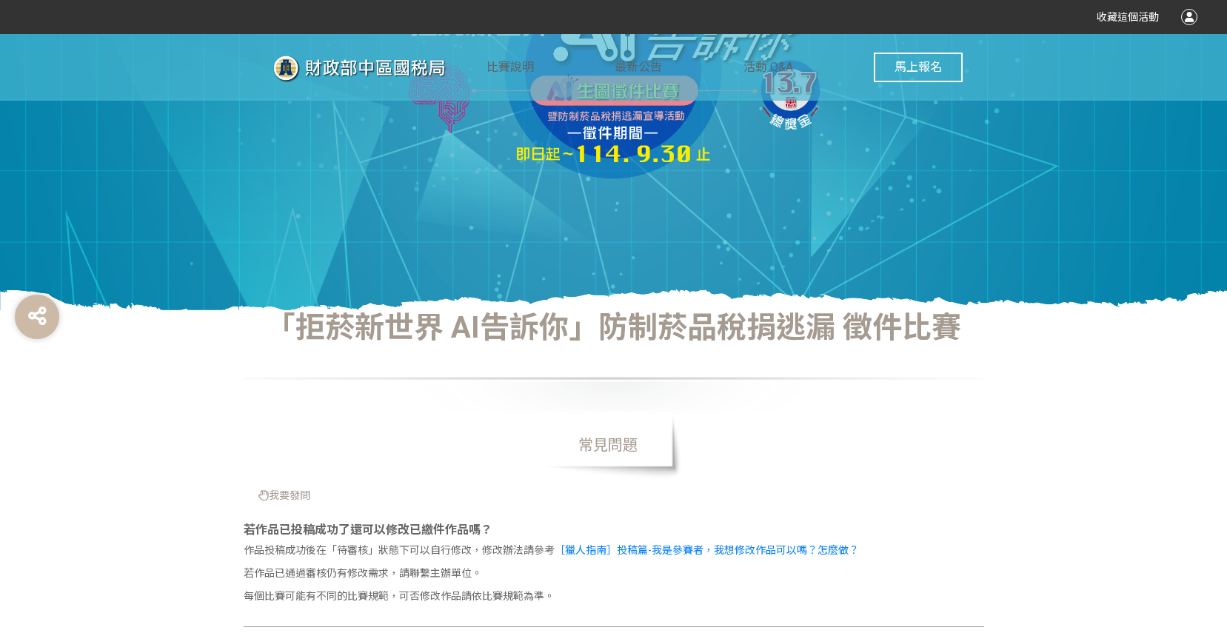
scroll to position [39, 0]
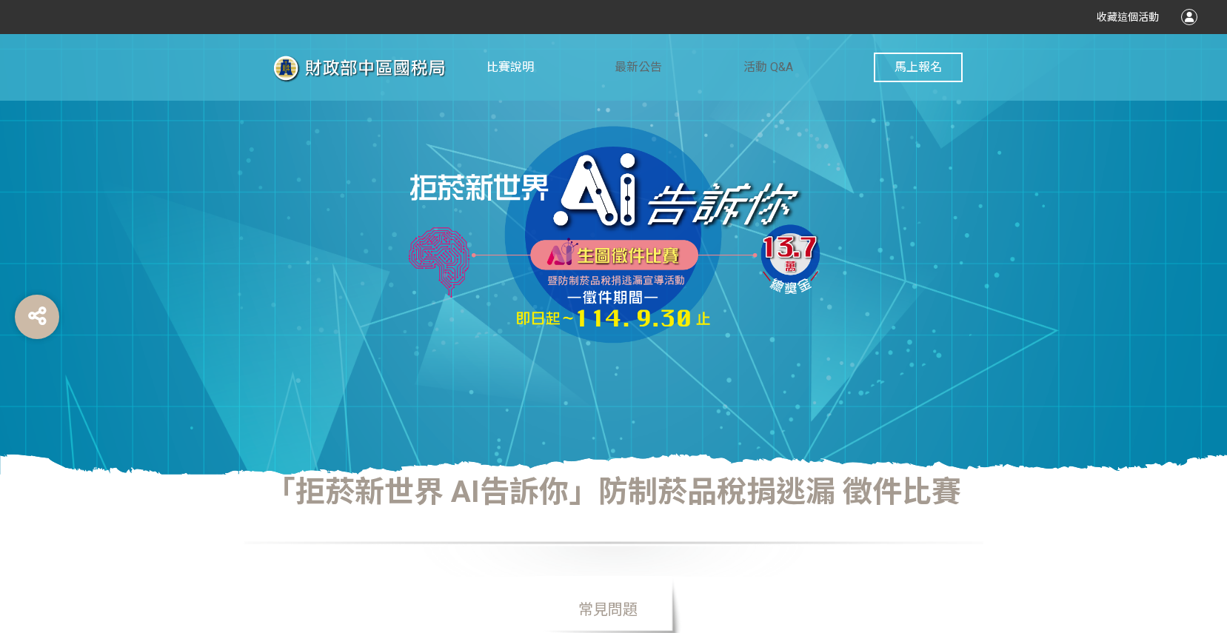
click at [514, 61] on span "比賽說明" at bounding box center [509, 67] width 47 height 14
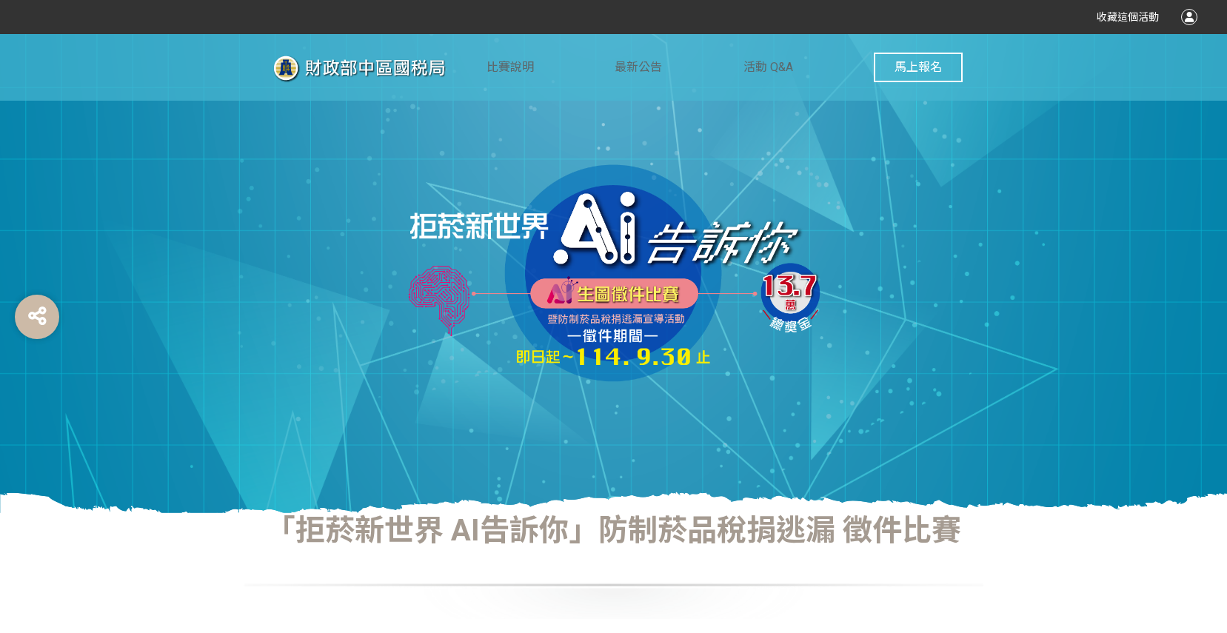
click at [391, 71] on img at bounding box center [375, 68] width 222 height 37
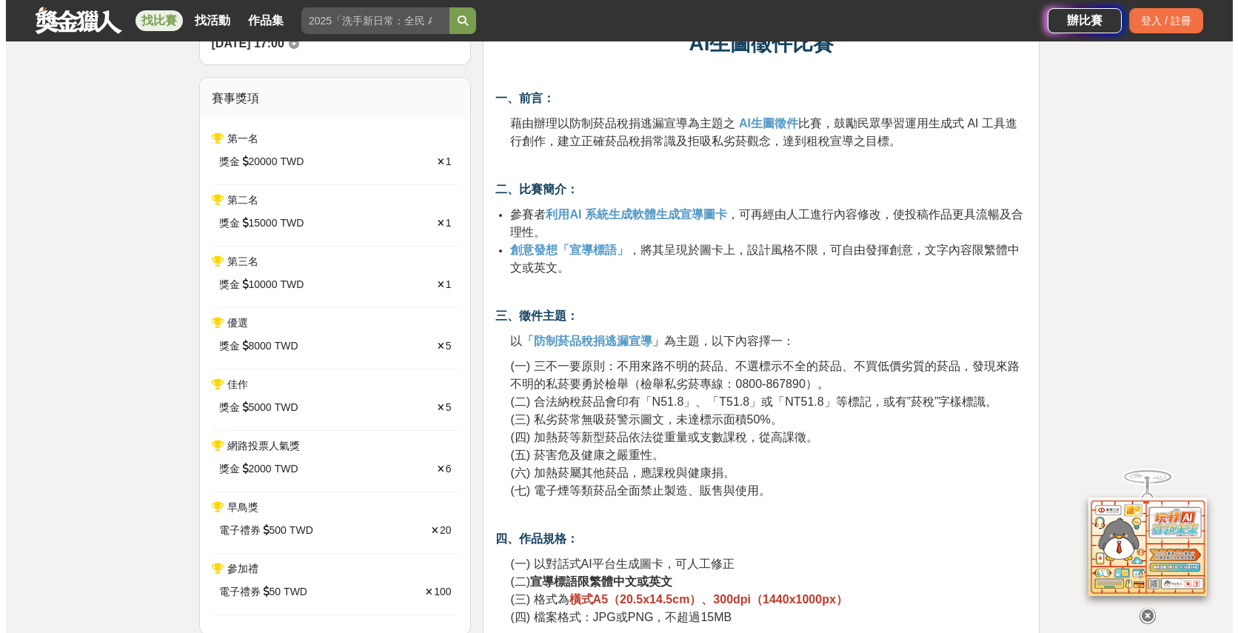
scroll to position [514, 0]
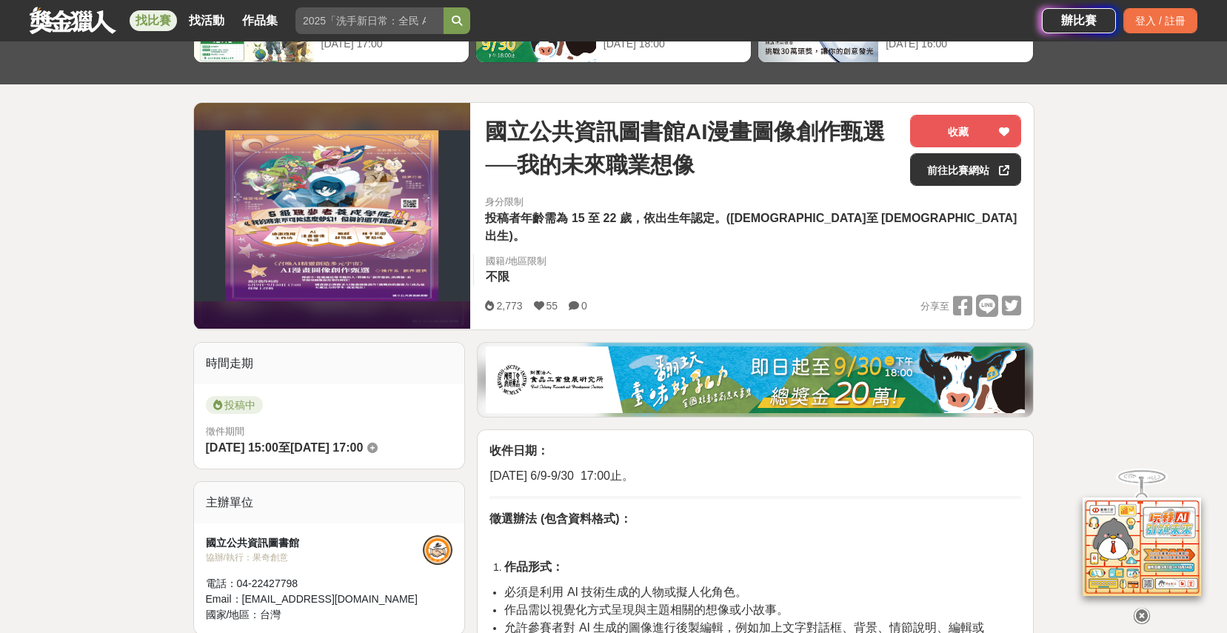
scroll to position [124, 0]
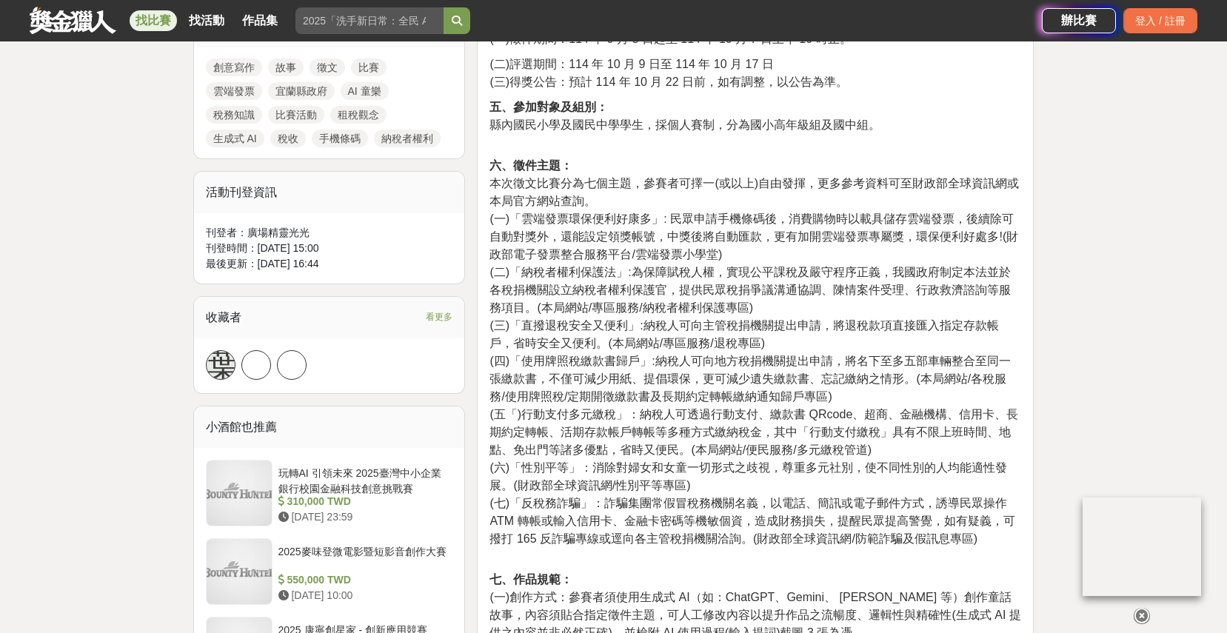
scroll to position [515, 0]
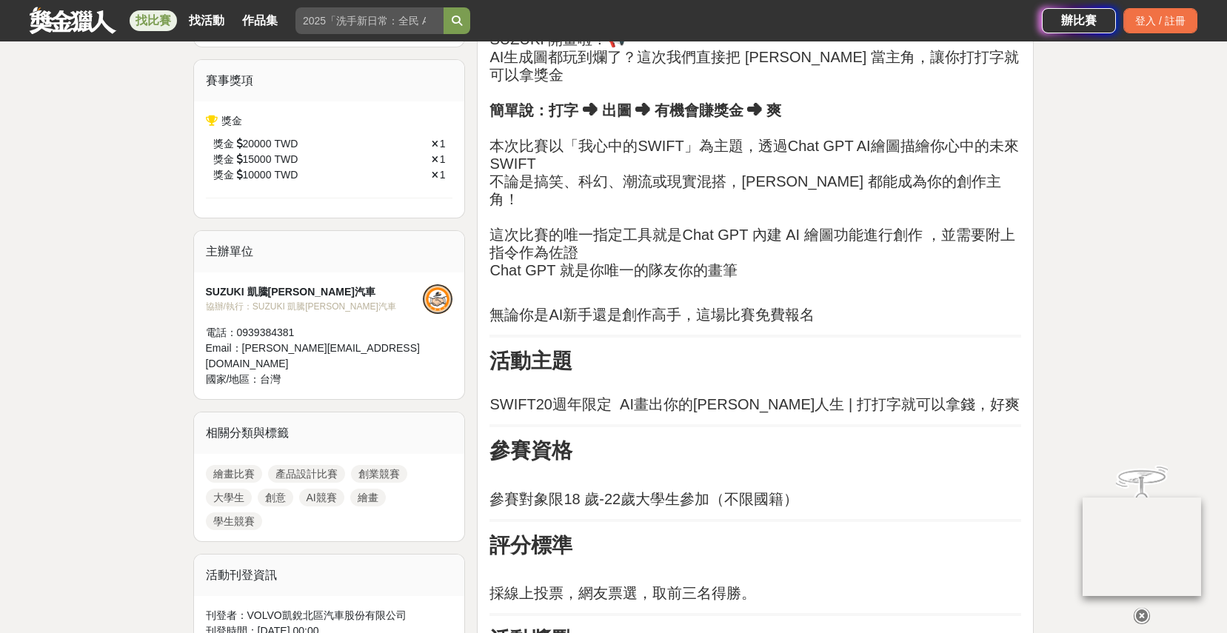
scroll to position [33, 0]
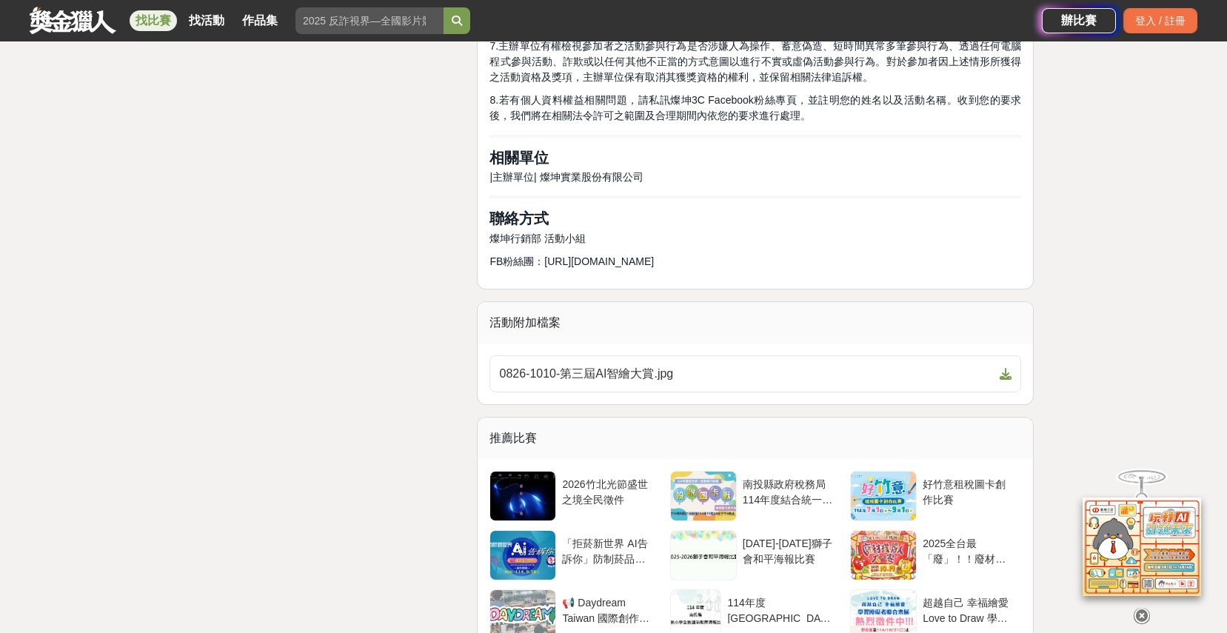
scroll to position [3575, 0]
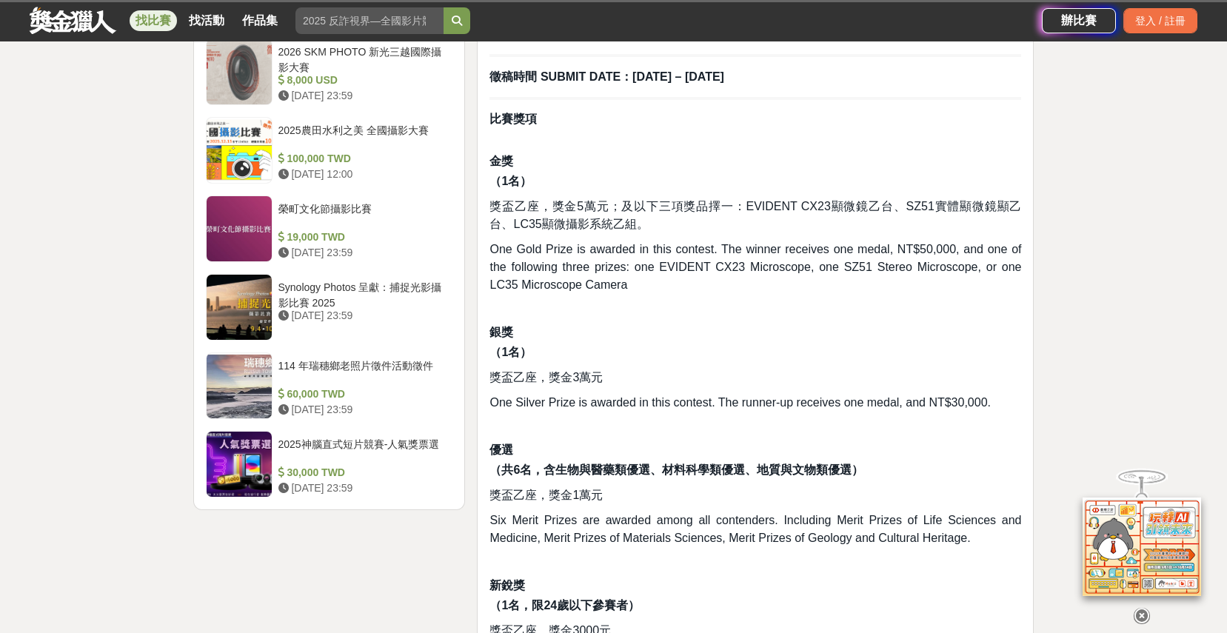
scroll to position [2203, 0]
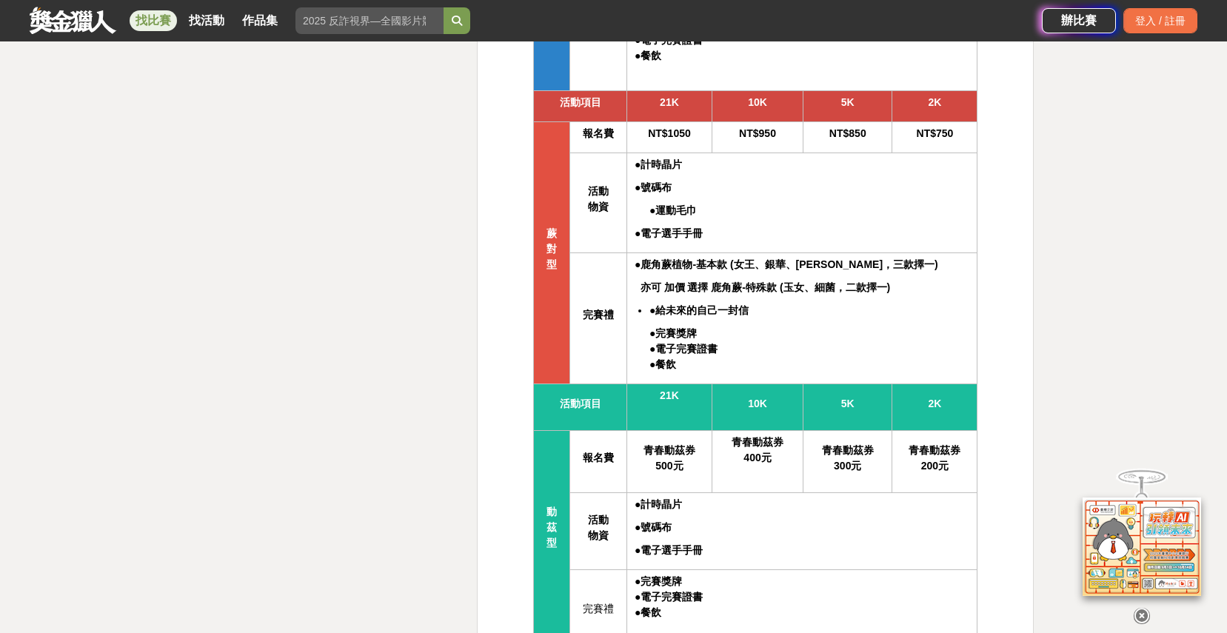
scroll to position [4542, 0]
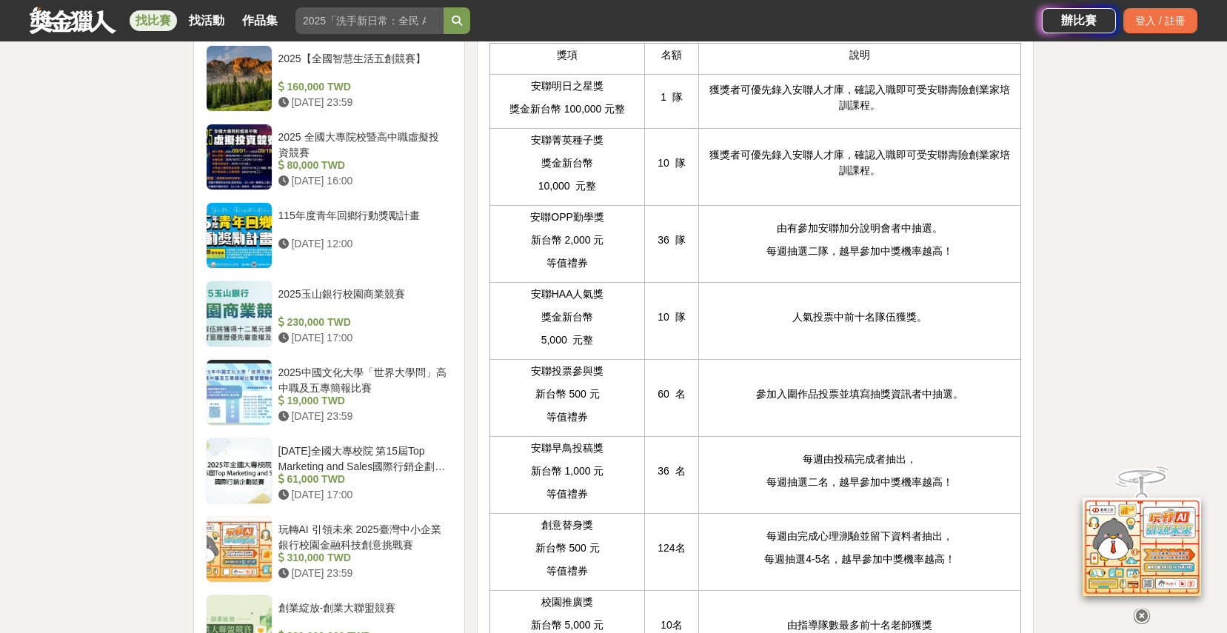
scroll to position [1975, 0]
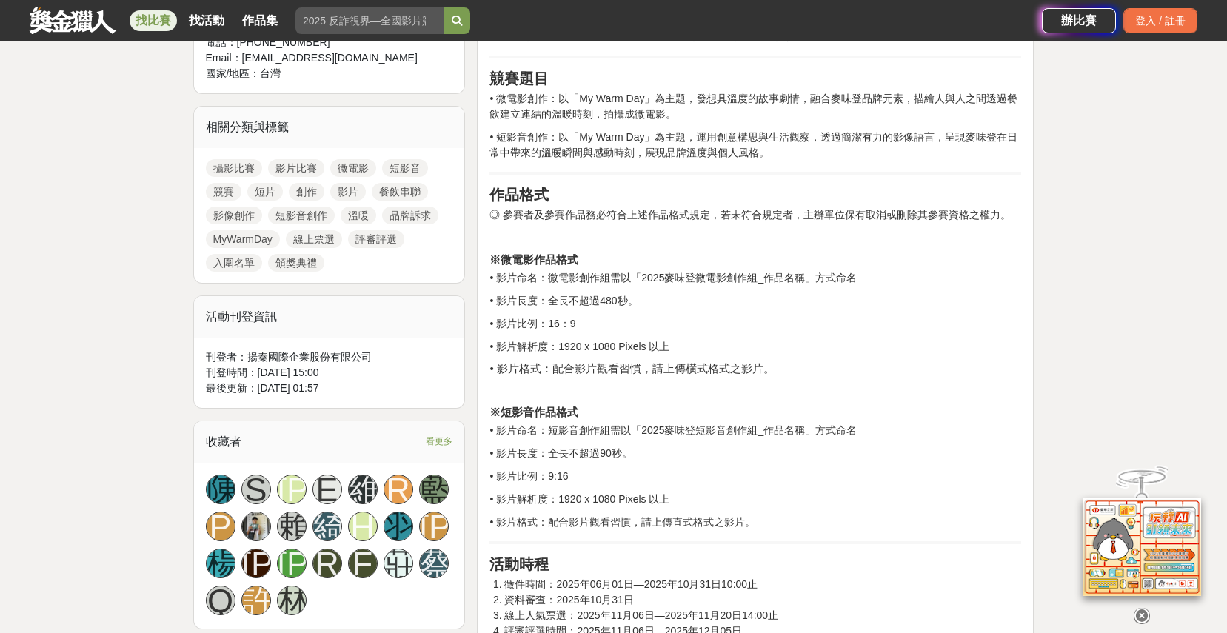
scroll to position [920, 0]
